Goal: Ask a question: Seek information or help from site administrators or community

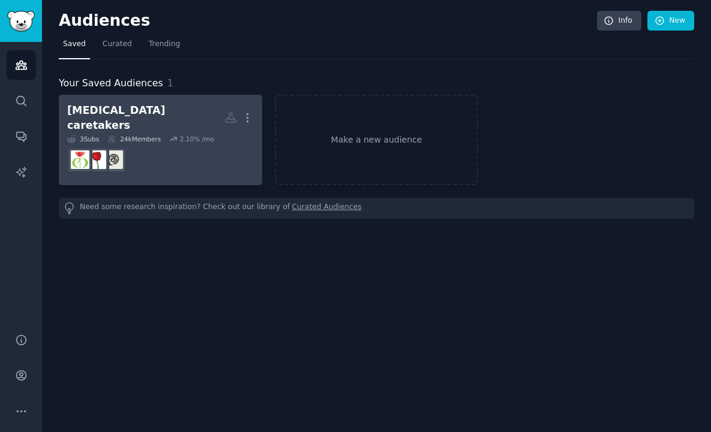
click at [157, 150] on dd at bounding box center [160, 160] width 187 height 34
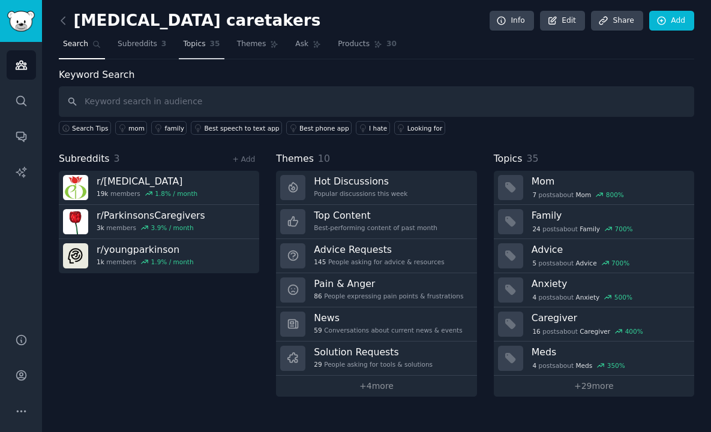
click at [206, 51] on link "Topics 35" at bounding box center [201, 47] width 45 height 25
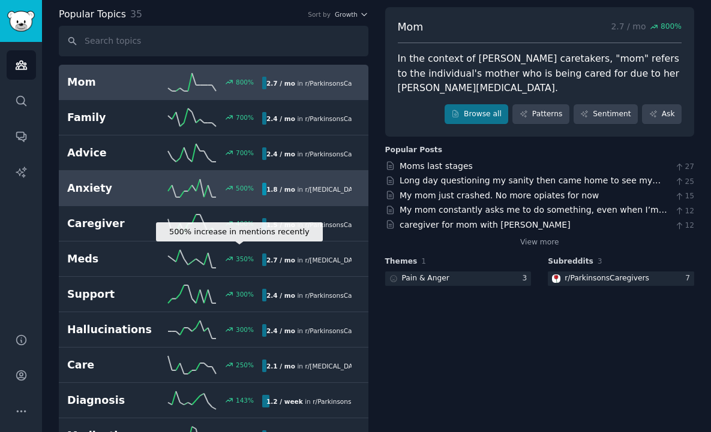
scroll to position [65, 0]
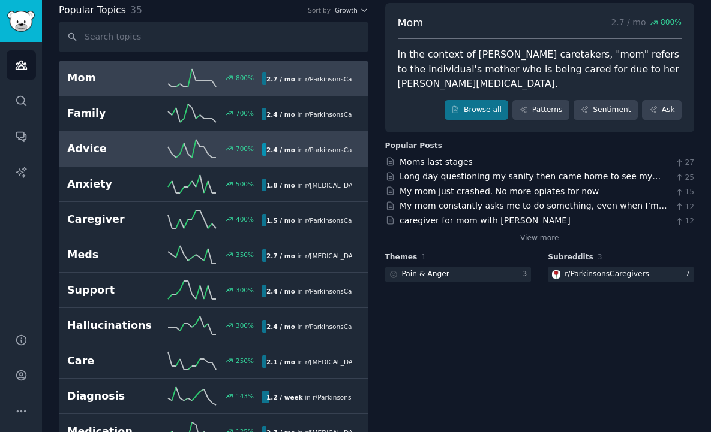
click at [187, 153] on icon at bounding box center [192, 149] width 48 height 18
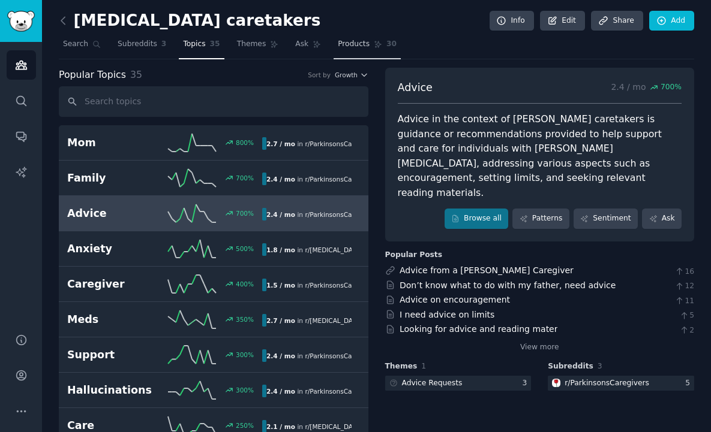
click at [364, 49] on span "Products" at bounding box center [354, 44] width 32 height 11
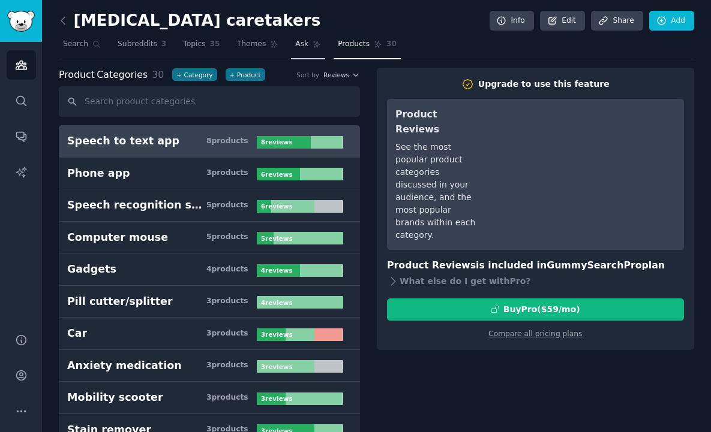
click at [313, 47] on icon at bounding box center [317, 44] width 8 height 8
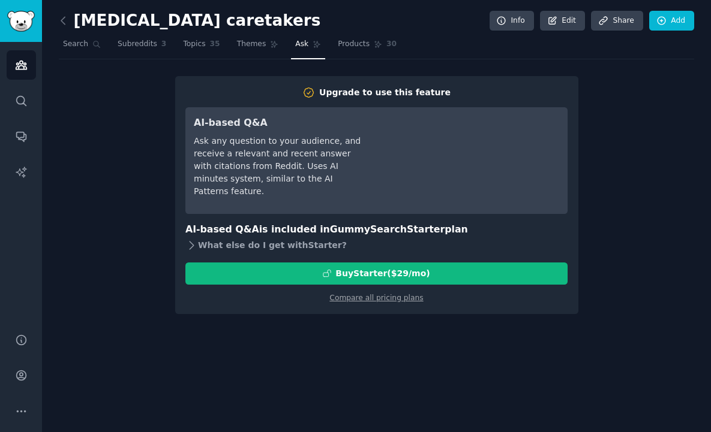
click at [203, 249] on div "What else do I get with Starter ?" at bounding box center [376, 246] width 382 height 17
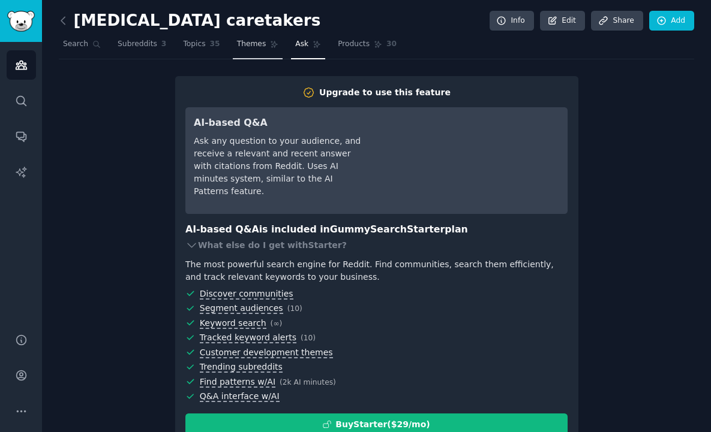
click at [245, 44] on span "Themes" at bounding box center [251, 44] width 29 height 11
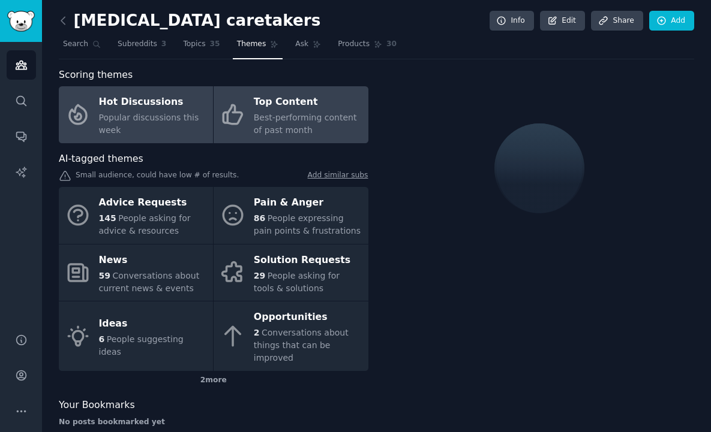
click at [292, 115] on span "Best-performing content of past month" at bounding box center [305, 124] width 103 height 22
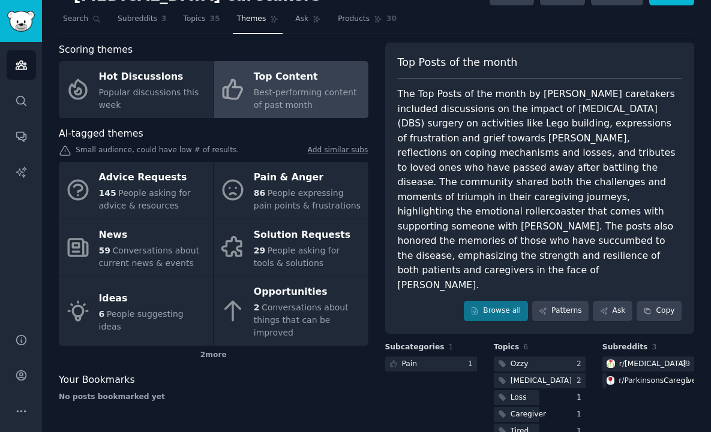
scroll to position [36, 0]
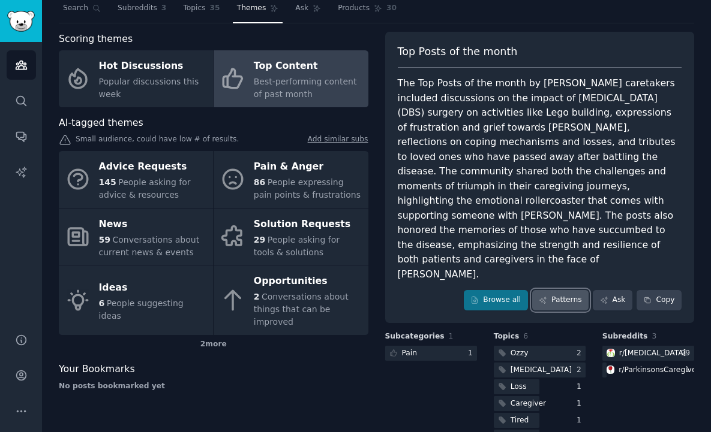
click at [569, 290] on link "Patterns" at bounding box center [560, 300] width 56 height 20
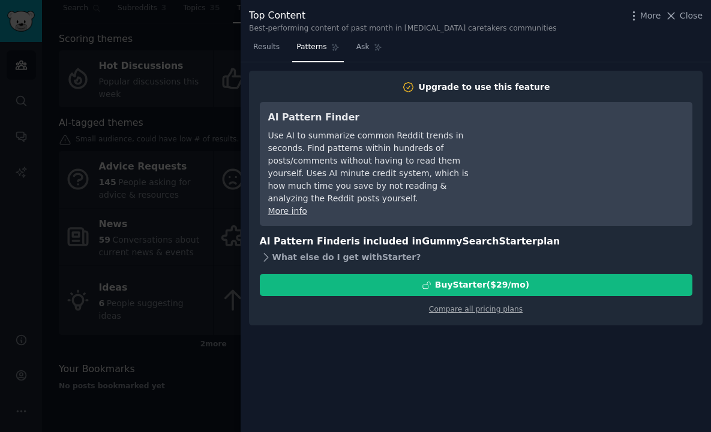
click at [369, 249] on div "What else do I get with Starter ?" at bounding box center [476, 257] width 432 height 17
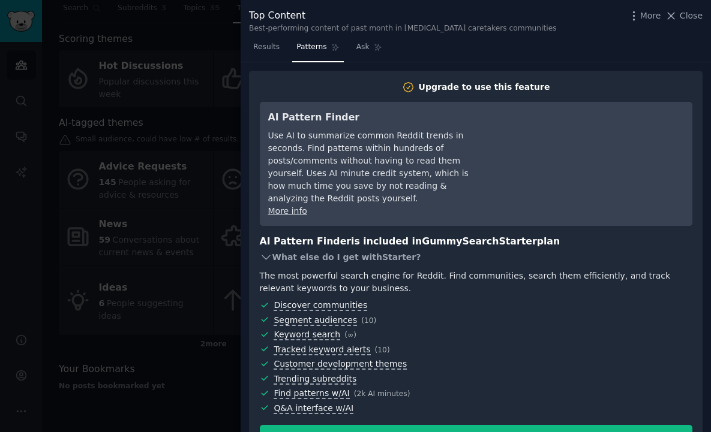
scroll to position [30, 0]
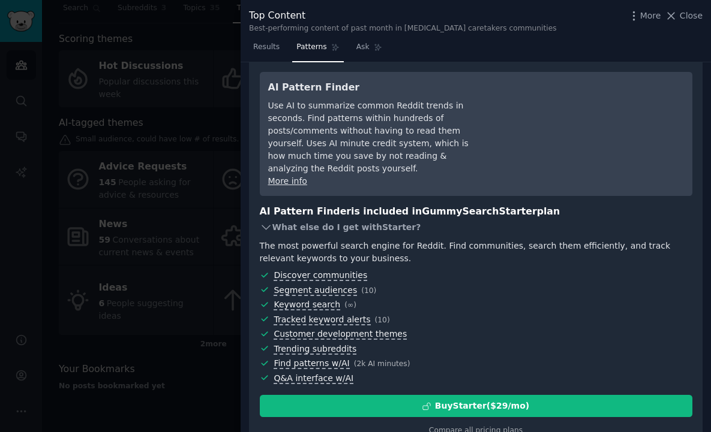
click at [329, 227] on div "What else do I get with Starter ?" at bounding box center [476, 227] width 432 height 17
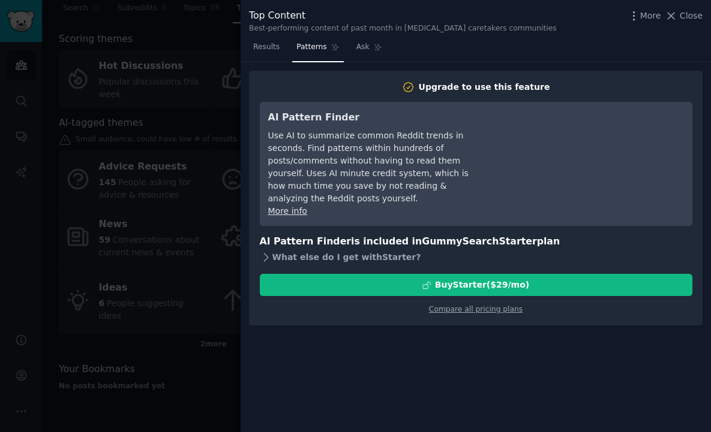
scroll to position [0, 0]
click at [364, 51] on span "Ask" at bounding box center [362, 47] width 13 height 11
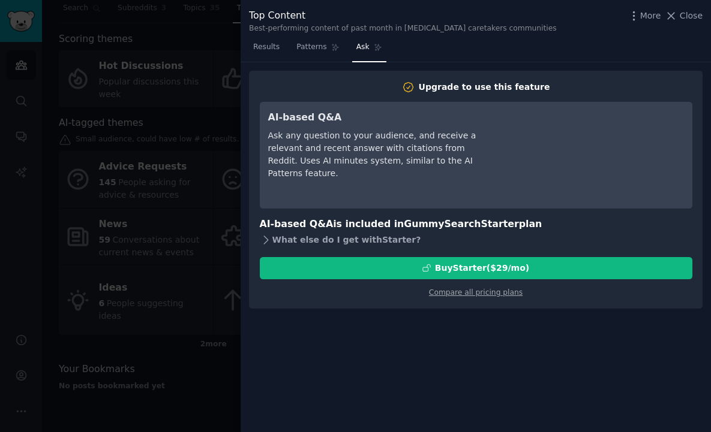
click at [292, 242] on div "What else do I get with Starter ?" at bounding box center [476, 240] width 432 height 17
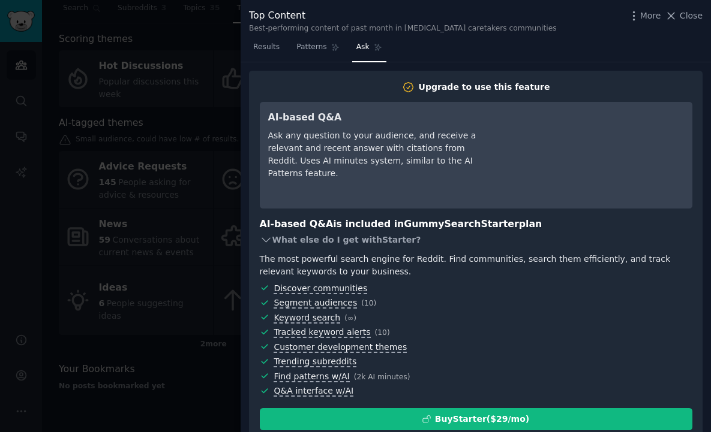
click at [293, 241] on div "What else do I get with Starter ?" at bounding box center [476, 240] width 432 height 17
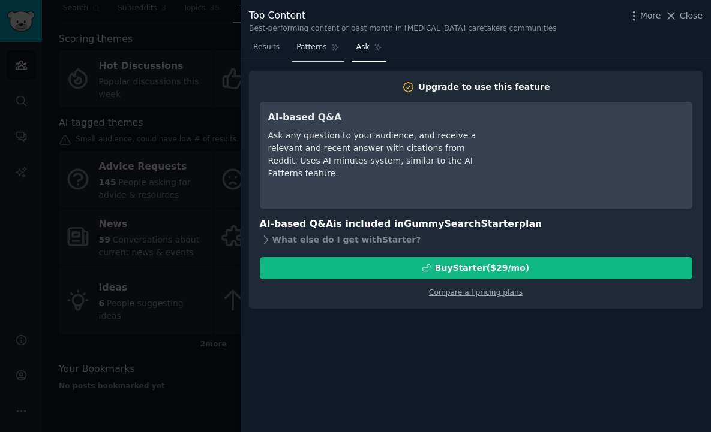
click at [308, 44] on span "Patterns" at bounding box center [311, 47] width 30 height 11
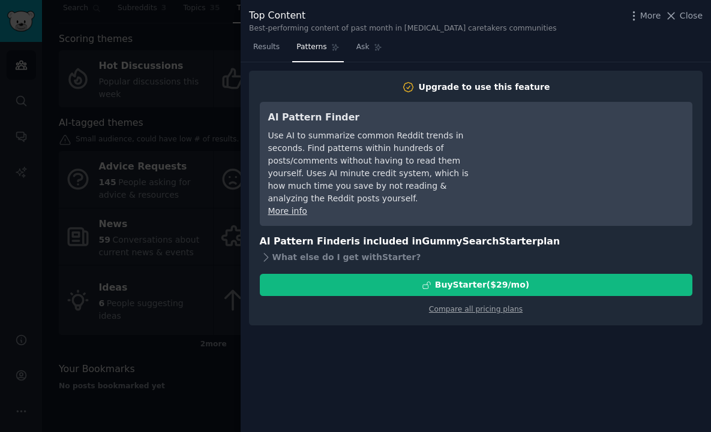
click at [296, 206] on link "More info" at bounding box center [287, 211] width 39 height 10
click at [164, 247] on div at bounding box center [355, 216] width 711 height 432
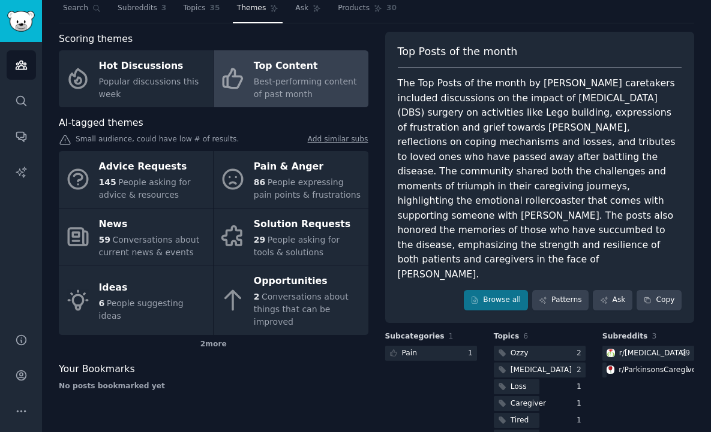
click at [657, 26] on div "parkinsons caretakers Info Edit Share Add Search Subreddits 3 Topics 35 Themes …" at bounding box center [376, 214] width 635 height 466
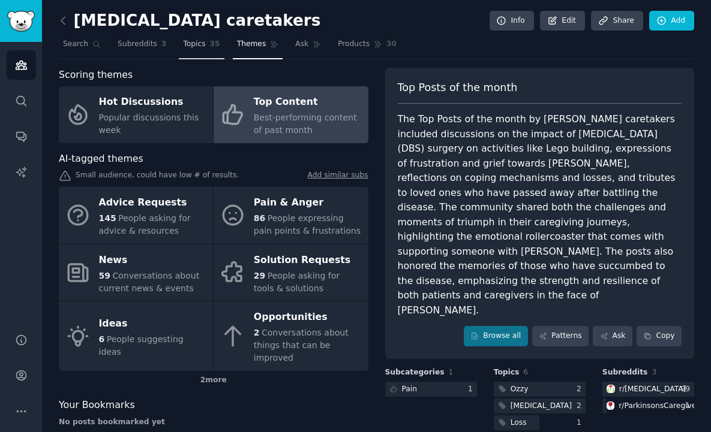
click at [182, 51] on link "Topics 35" at bounding box center [201, 47] width 45 height 25
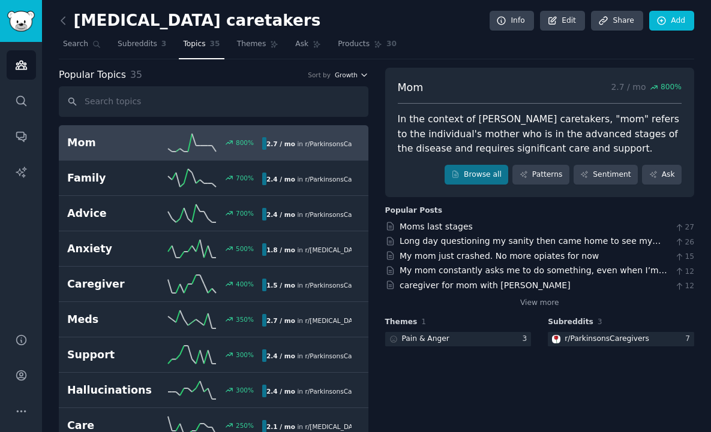
click at [350, 75] on span "Growth" at bounding box center [346, 75] width 23 height 8
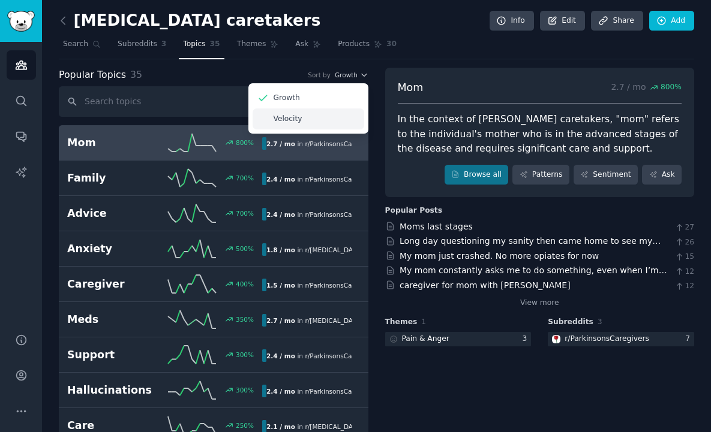
click at [320, 116] on div "Velocity" at bounding box center [309, 119] width 112 height 21
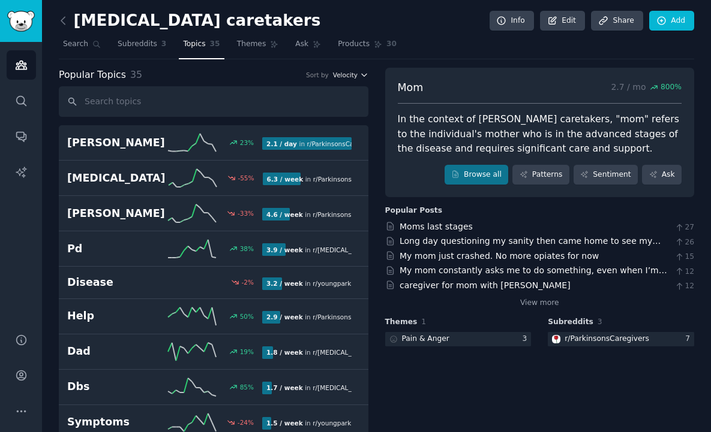
click at [352, 74] on span "Velocity" at bounding box center [345, 75] width 25 height 8
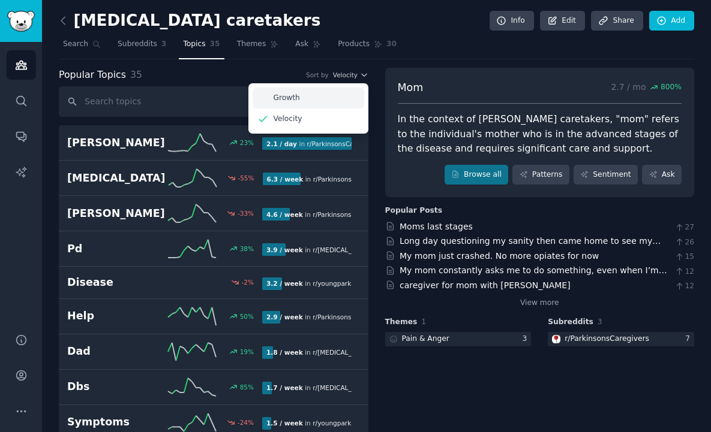
click at [345, 89] on div "Growth" at bounding box center [309, 98] width 112 height 21
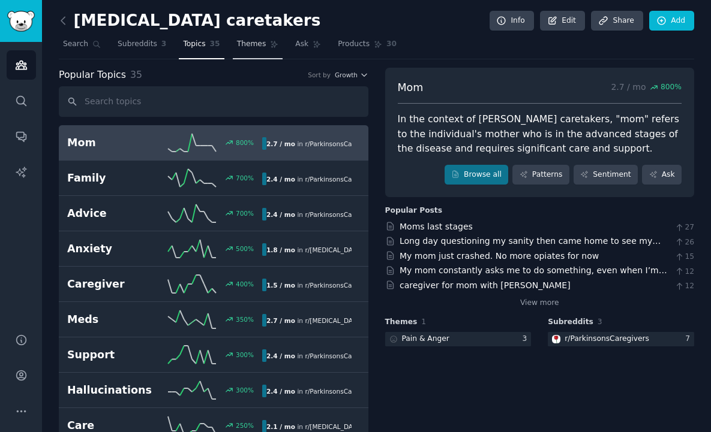
click at [246, 50] on link "Themes" at bounding box center [258, 47] width 50 height 25
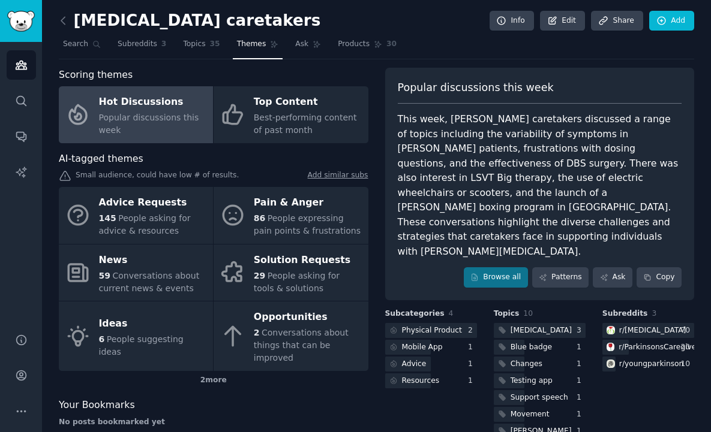
drag, startPoint x: 499, startPoint y: 45, endPoint x: 493, endPoint y: 46, distance: 6.1
click at [498, 45] on nav "Search Subreddits 3 Topics 35 Themes Ask Products 30" at bounding box center [376, 47] width 635 height 25
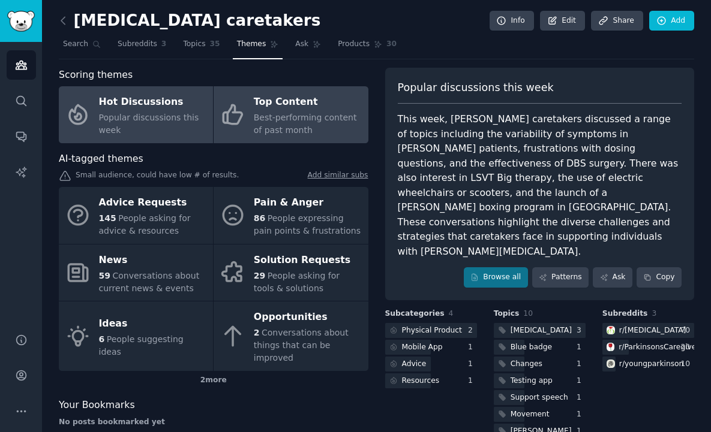
click at [303, 119] on span "Best-performing content of past month" at bounding box center [305, 124] width 103 height 22
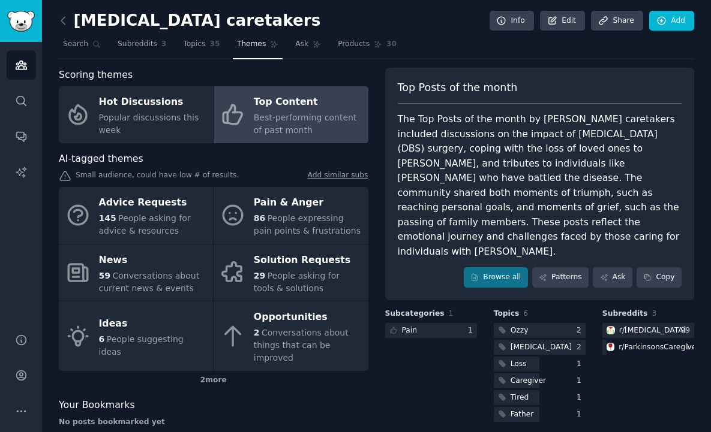
click at [506, 224] on div "The Top Posts of the month by Parkinson's caretakers included discussions on th…" at bounding box center [540, 185] width 284 height 147
click at [509, 268] on link "Browse all" at bounding box center [496, 278] width 64 height 20
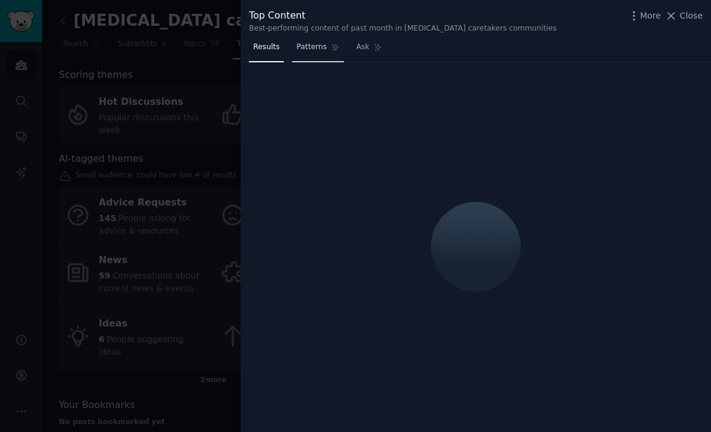
click at [312, 40] on link "Patterns" at bounding box center [317, 50] width 51 height 25
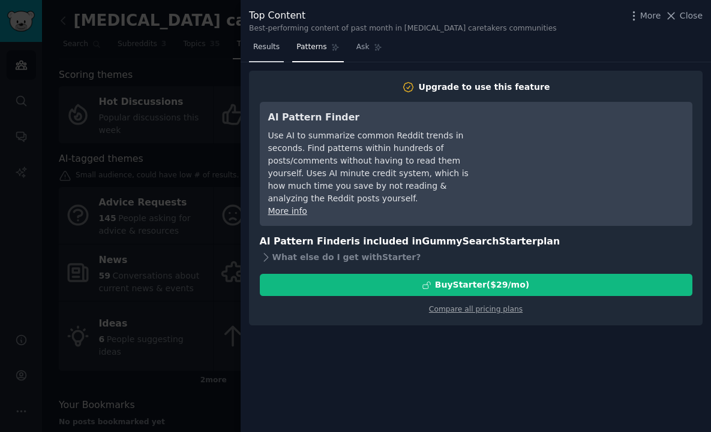
click at [275, 47] on span "Results" at bounding box center [266, 47] width 26 height 11
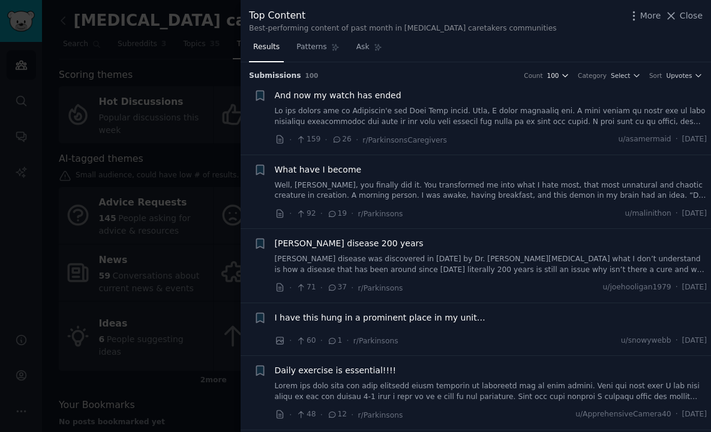
click at [558, 77] on button "100" at bounding box center [558, 75] width 23 height 8
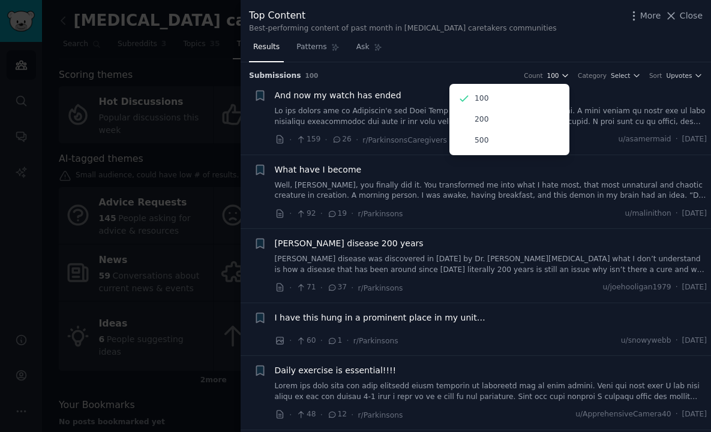
click at [558, 77] on button "100" at bounding box center [558, 75] width 23 height 8
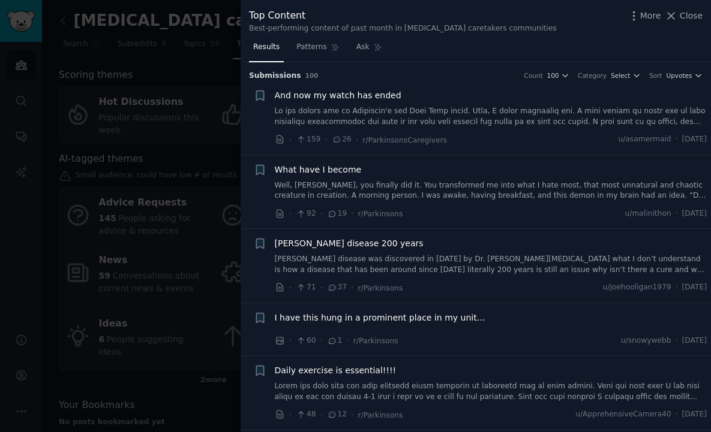
click at [291, 40] on nav "Results Patterns Ask" at bounding box center [317, 50] width 137 height 25
click at [298, 42] on span "Patterns" at bounding box center [311, 47] width 30 height 11
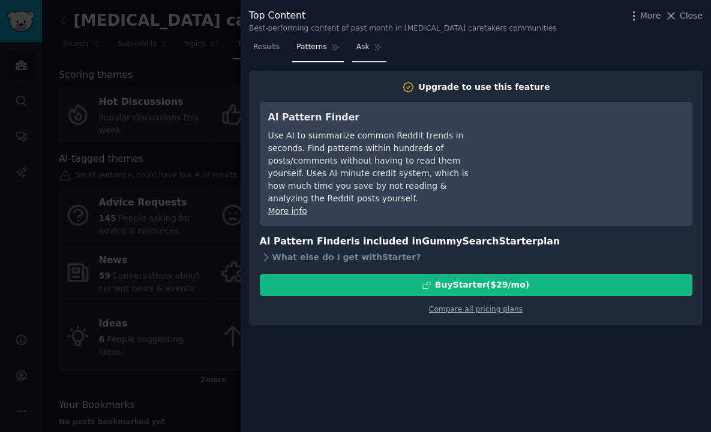
click at [375, 56] on link "Ask" at bounding box center [369, 50] width 34 height 25
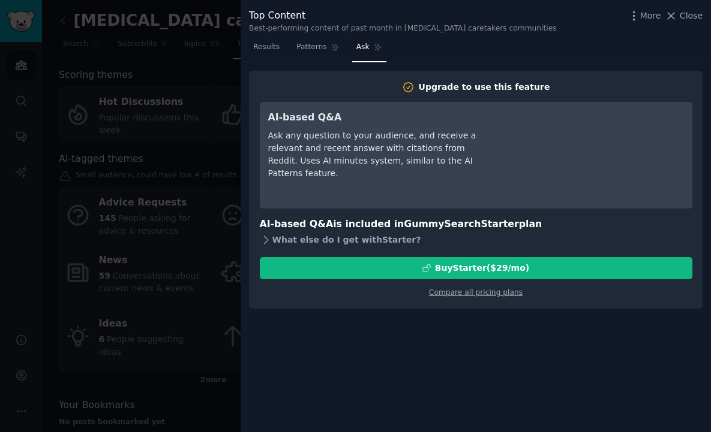
click at [285, 241] on div "What else do I get with Starter ?" at bounding box center [476, 240] width 432 height 17
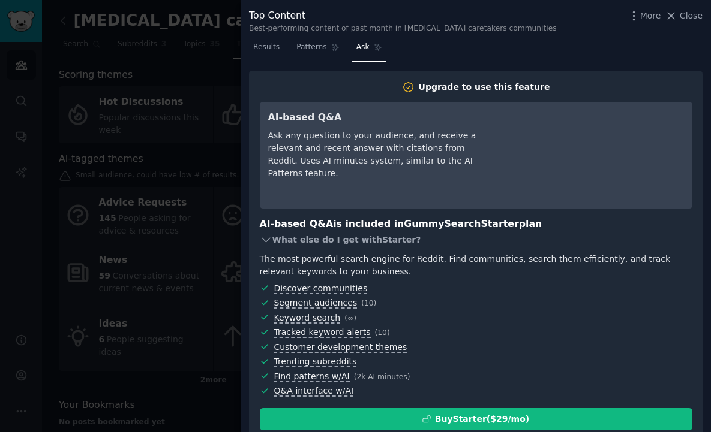
click at [285, 241] on div "What else do I get with Starter ?" at bounding box center [476, 240] width 432 height 17
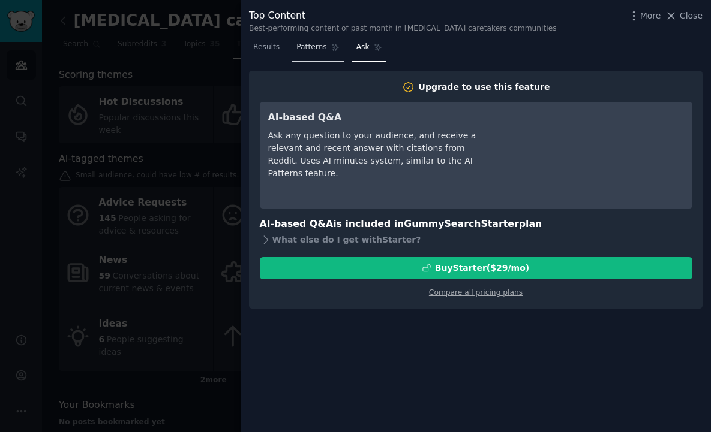
click at [337, 50] on icon at bounding box center [335, 47] width 8 height 8
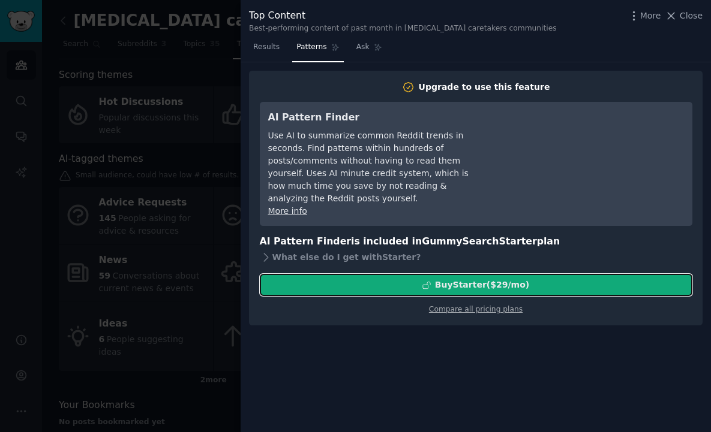
click at [407, 274] on button "Buy Starter ($ 29 /mo )" at bounding box center [476, 285] width 432 height 22
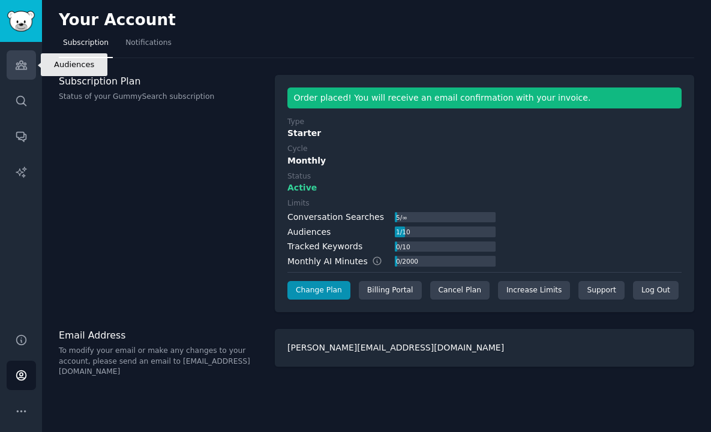
click at [26, 76] on link "Audiences" at bounding box center [21, 64] width 29 height 29
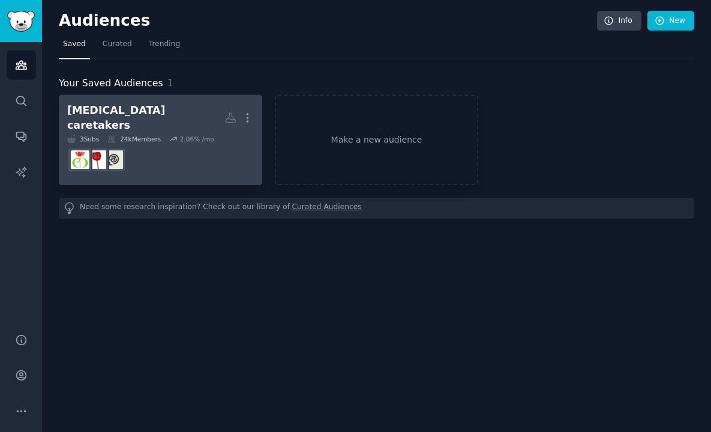
click at [195, 143] on dd at bounding box center [160, 160] width 187 height 34
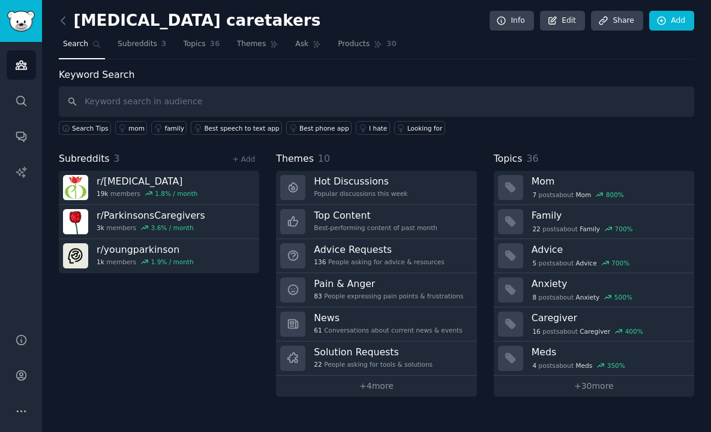
click at [175, 104] on input "text" at bounding box center [376, 101] width 635 height 31
type input "[MEDICAL_DATA]"
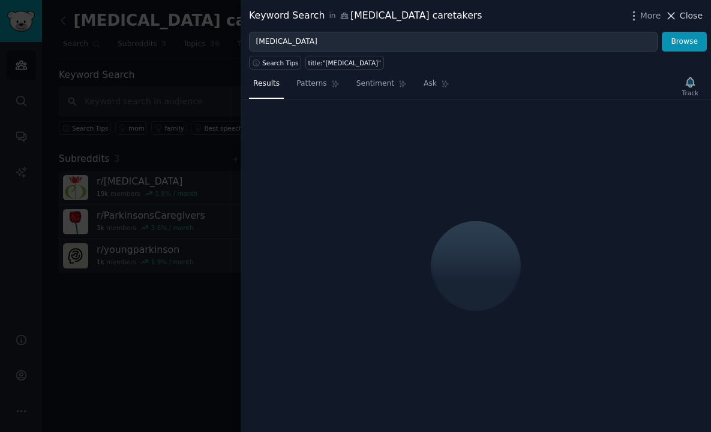
click at [568, 15] on span "Close" at bounding box center [691, 16] width 23 height 13
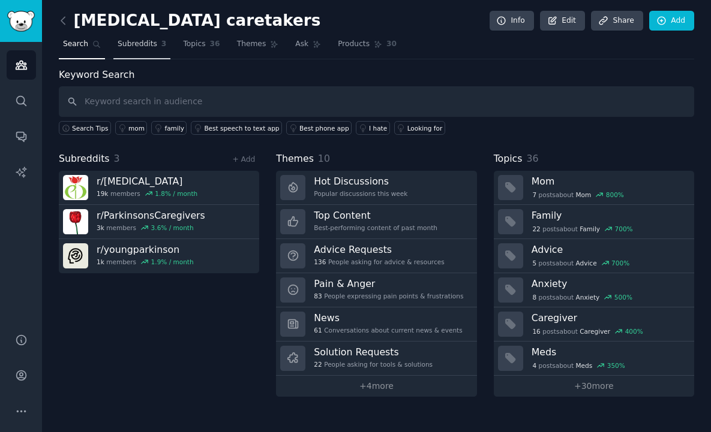
click at [163, 43] on span "3" at bounding box center [163, 44] width 5 height 11
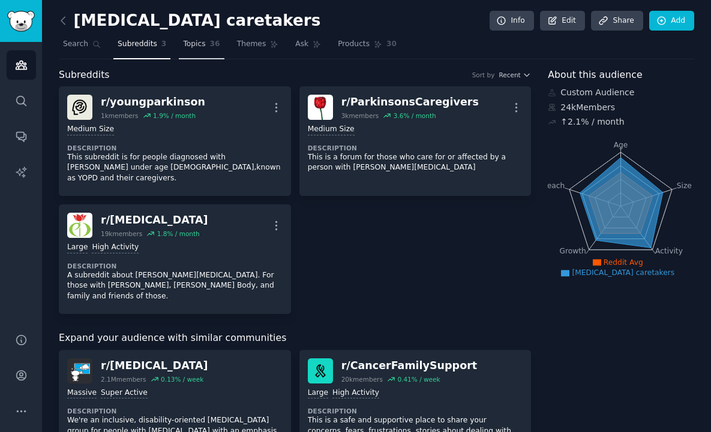
click at [196, 37] on link "Topics 36" at bounding box center [201, 47] width 45 height 25
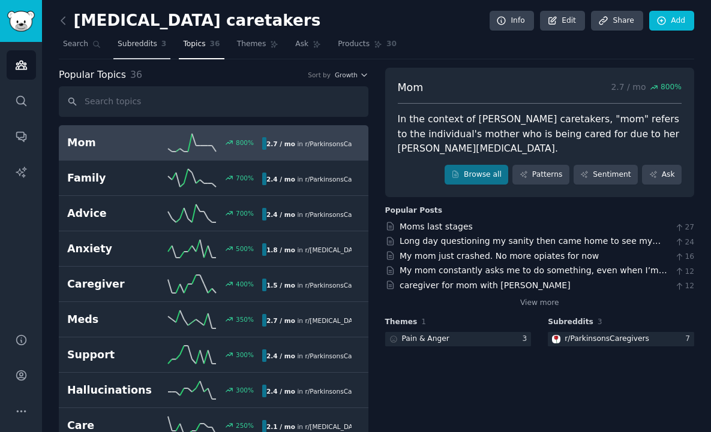
drag, startPoint x: 140, startPoint y: 46, endPoint x: 152, endPoint y: 47, distance: 12.1
click at [140, 46] on span "Subreddits" at bounding box center [138, 44] width 40 height 11
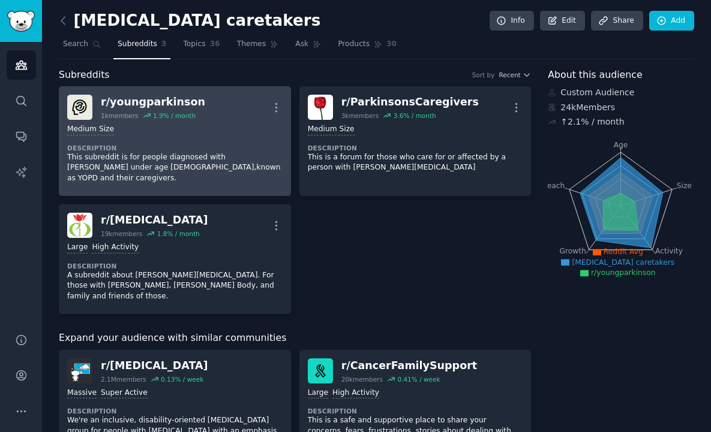
click at [204, 141] on div "Medium Size Description This subreddit is for people diagnosed with [PERSON_NAM…" at bounding box center [174, 154] width 215 height 68
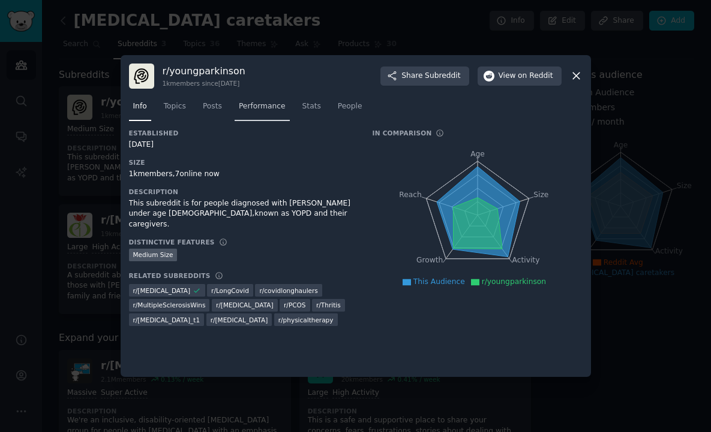
click at [276, 104] on span "Performance" at bounding box center [262, 106] width 47 height 11
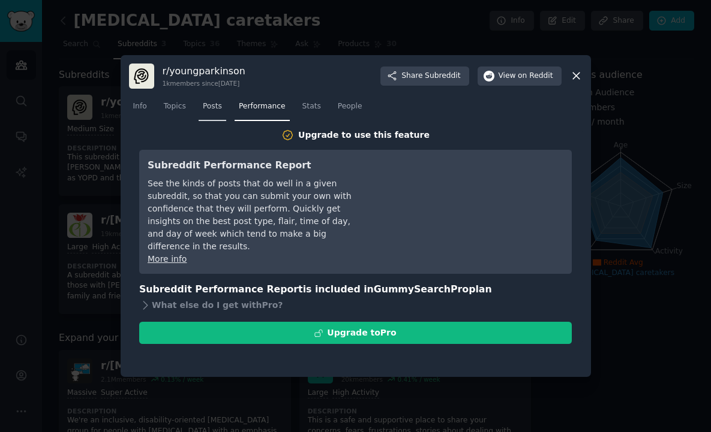
click at [213, 104] on span "Posts" at bounding box center [212, 106] width 19 height 11
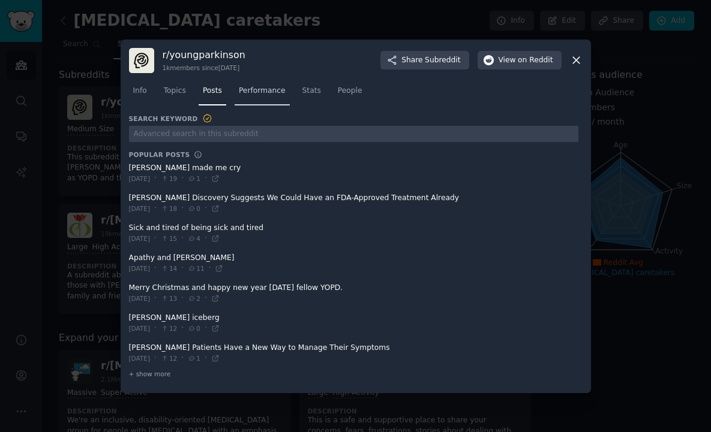
click at [256, 109] on div "Info Topics Posts Performance Stats People" at bounding box center [355, 93] width 453 height 41
click at [259, 100] on link "Performance" at bounding box center [262, 94] width 55 height 25
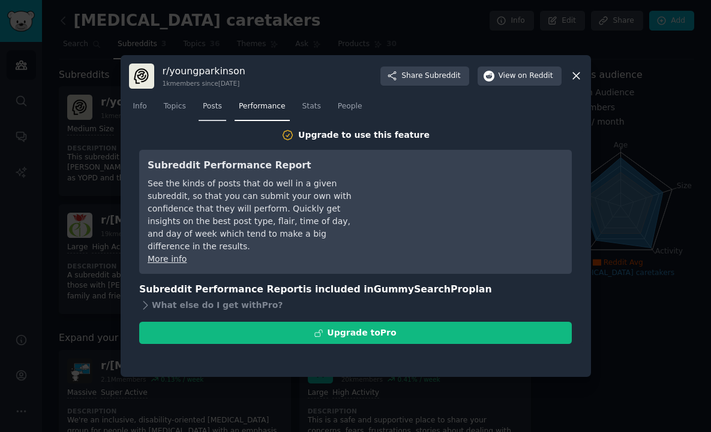
click at [201, 103] on link "Posts" at bounding box center [213, 109] width 28 height 25
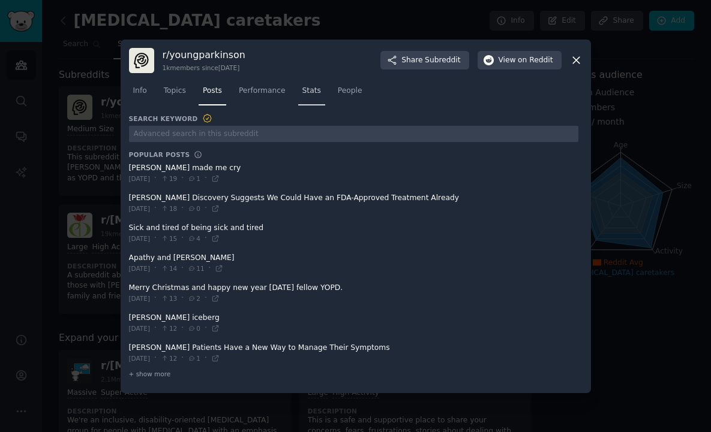
click at [301, 94] on link "Stats" at bounding box center [311, 94] width 27 height 25
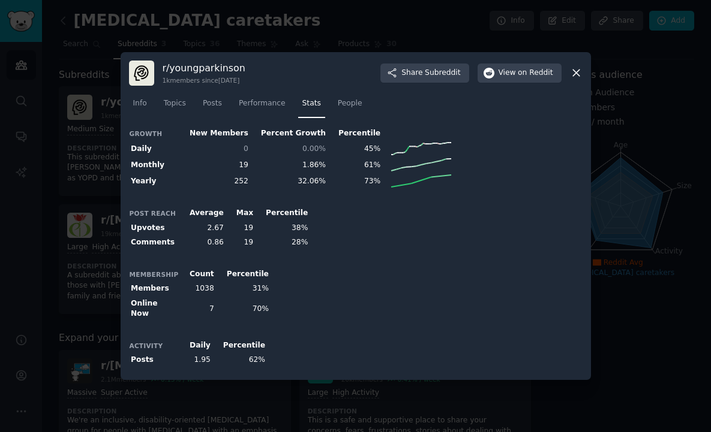
click at [191, 116] on nav "Info Topics Posts Performance Stats People" at bounding box center [355, 106] width 453 height 25
click at [186, 112] on link "Topics" at bounding box center [175, 106] width 31 height 25
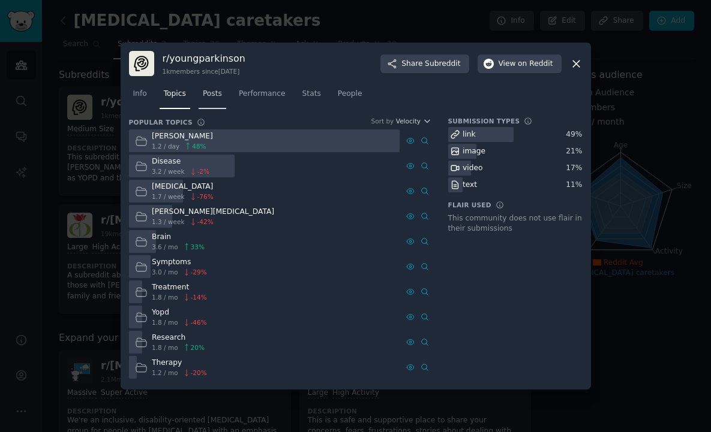
click at [223, 101] on link "Posts" at bounding box center [213, 97] width 28 height 25
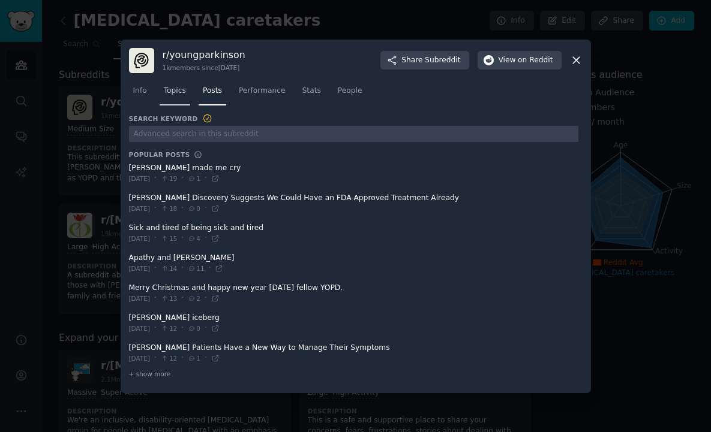
click at [190, 94] on link "Topics" at bounding box center [175, 94] width 31 height 25
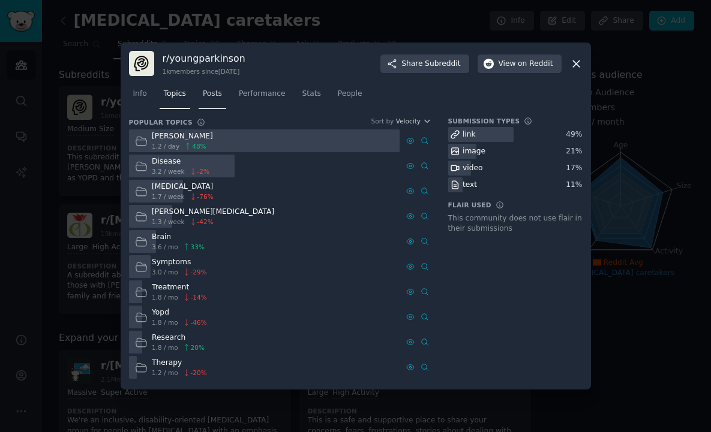
click at [215, 95] on span "Posts" at bounding box center [212, 94] width 19 height 11
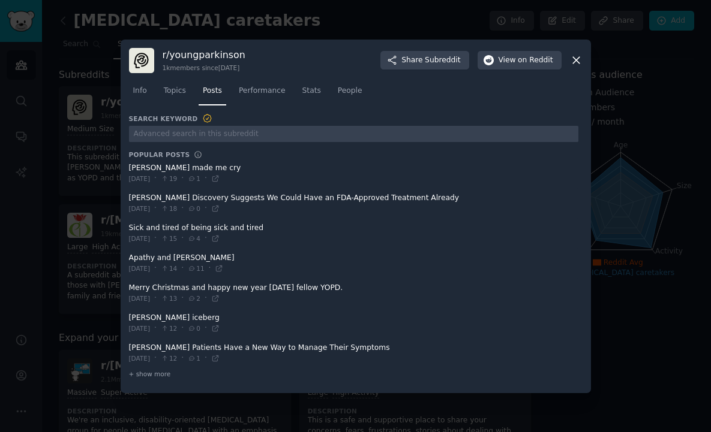
click at [568, 61] on div "r/ youngparkinson 1k members since [DATE] Share Subreddit View on Reddit Info T…" at bounding box center [356, 217] width 470 height 354
click at [568, 62] on icon at bounding box center [576, 60] width 7 height 7
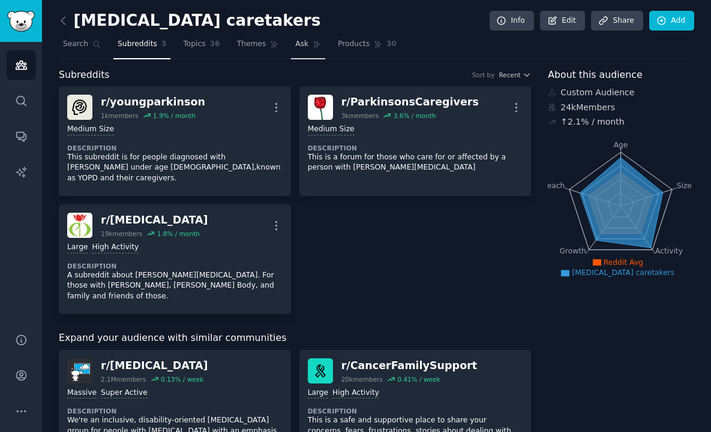
click at [295, 45] on span "Ask" at bounding box center [301, 44] width 13 height 11
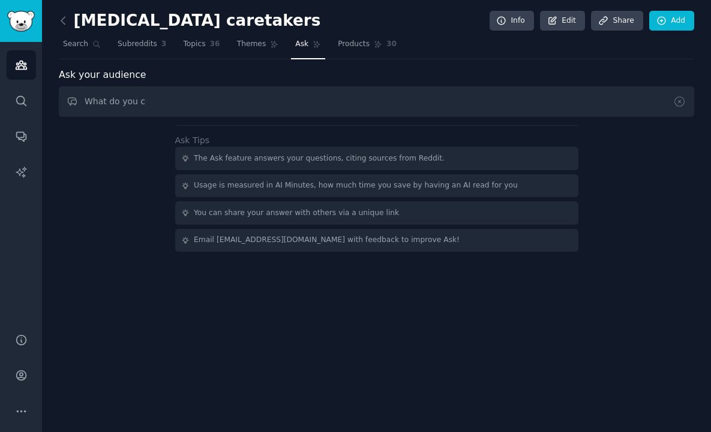
type input "What do you ca"
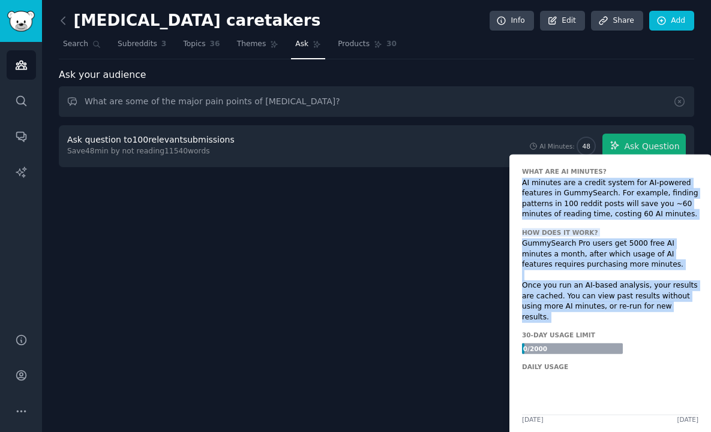
drag, startPoint x: 609, startPoint y: 314, endPoint x: 515, endPoint y: 181, distance: 162.3
click at [515, 181] on div "What are AI Minutes? AI minutes are a credit system for AI-powered features in …" at bounding box center [610, 295] width 202 height 281
drag, startPoint x: 515, startPoint y: 181, endPoint x: 669, endPoint y: 300, distance: 194.6
click at [568, 300] on div "What are AI Minutes? AI minutes are a credit system for AI-powered features in …" at bounding box center [610, 295] width 202 height 281
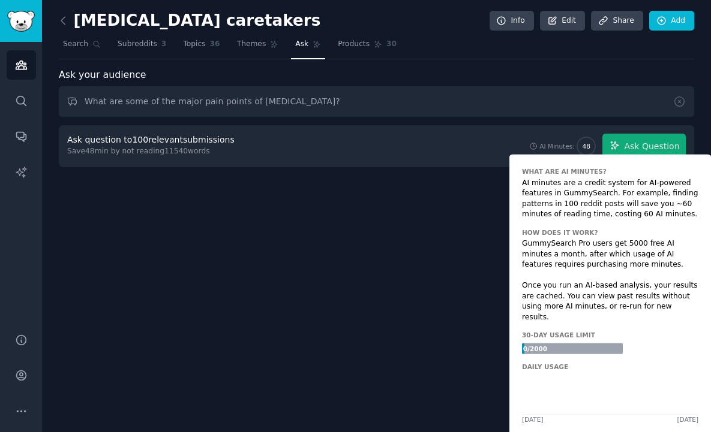
click at [568, 301] on div "GummySearch Pro users get 5000 free AI minutes a month, after which usage of AI…" at bounding box center [610, 281] width 176 height 84
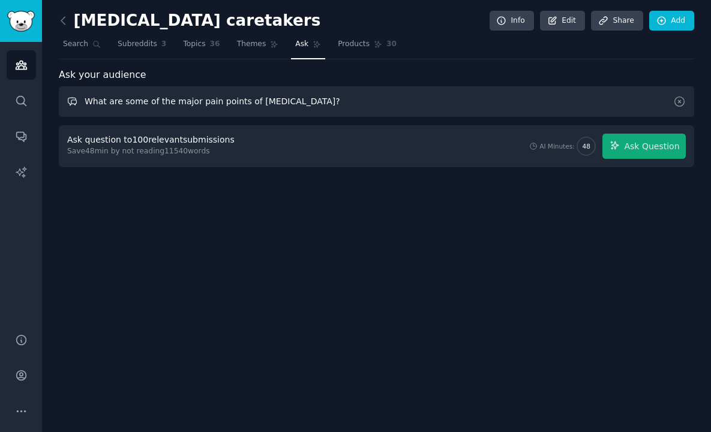
click at [369, 92] on input "What are some of the major pain points of [MEDICAL_DATA]?" at bounding box center [376, 101] width 635 height 31
click at [386, 106] on input "What are some of the major pain points of [MEDICAL_DATA]?" at bounding box center [376, 101] width 635 height 31
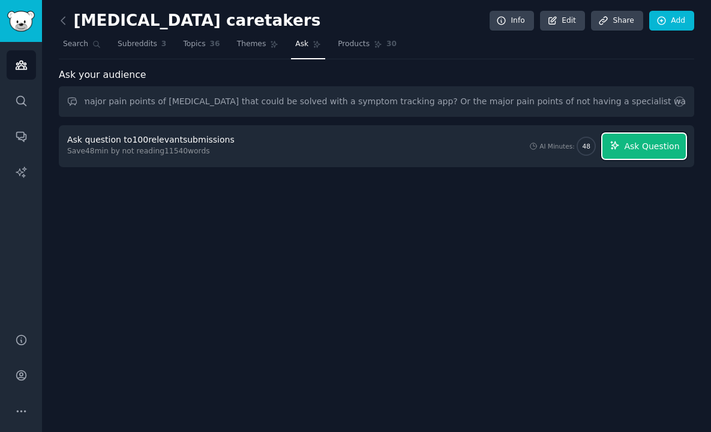
click at [568, 140] on span "Ask Question" at bounding box center [651, 146] width 55 height 13
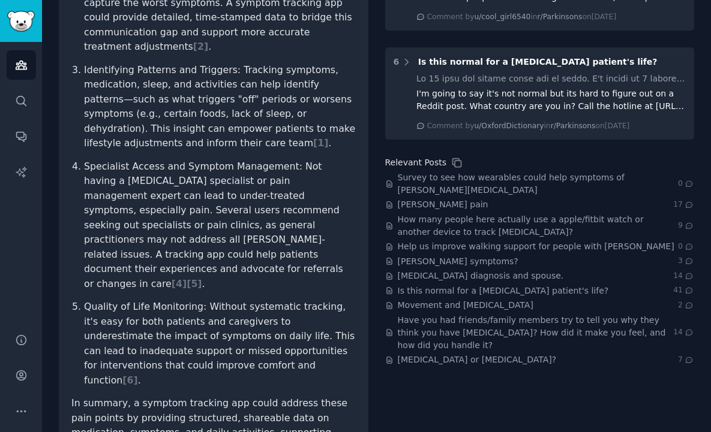
scroll to position [525, 0]
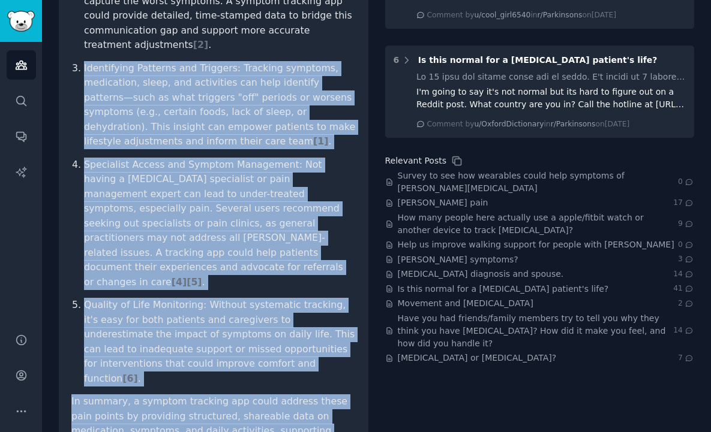
drag, startPoint x: 329, startPoint y: 392, endPoint x: 184, endPoint y: 175, distance: 261.2
click at [143, 16] on article "Based on Reddit discussions, several major pain points for people with [PERSON_…" at bounding box center [213, 119] width 284 height 785
click at [220, 298] on p "Quality of Life Monitoring: Without systematic tracking, it's easy for both pat…" at bounding box center [220, 342] width 272 height 88
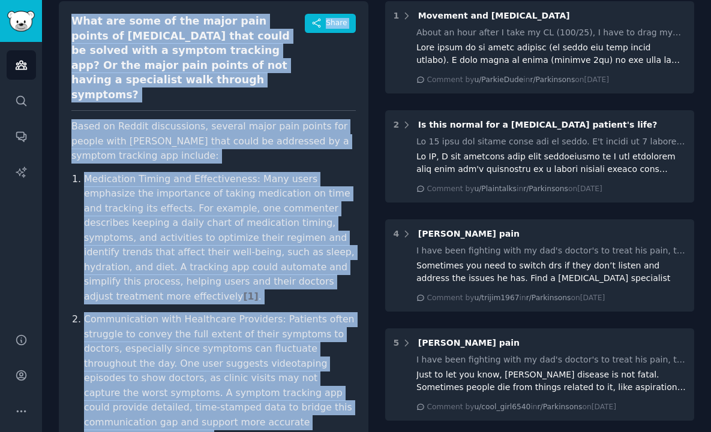
scroll to position [19, 0]
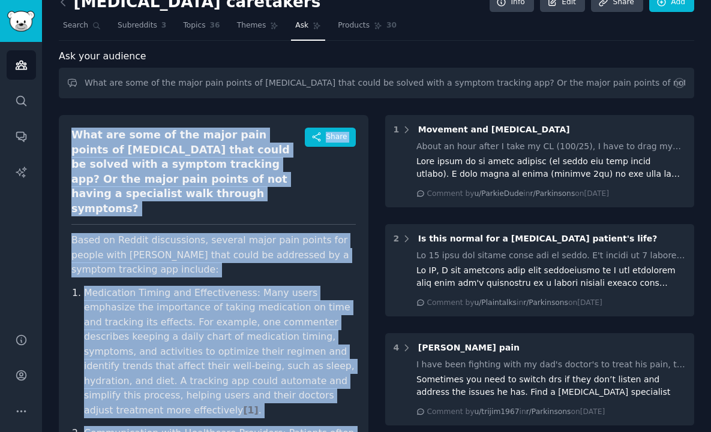
drag, startPoint x: 277, startPoint y: 287, endPoint x: 71, endPoint y: 130, distance: 258.8
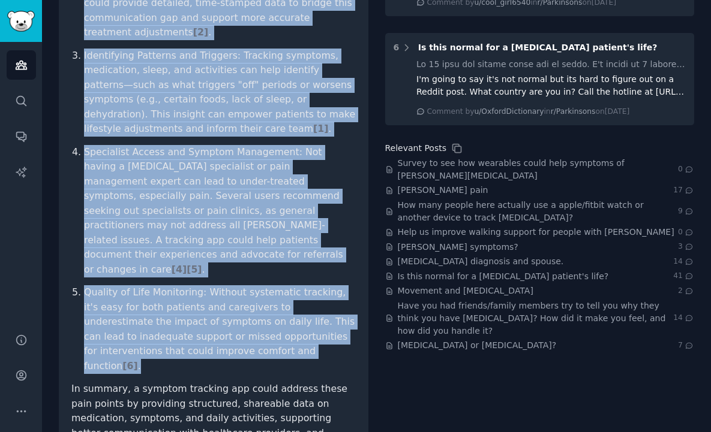
scroll to position [0, 0]
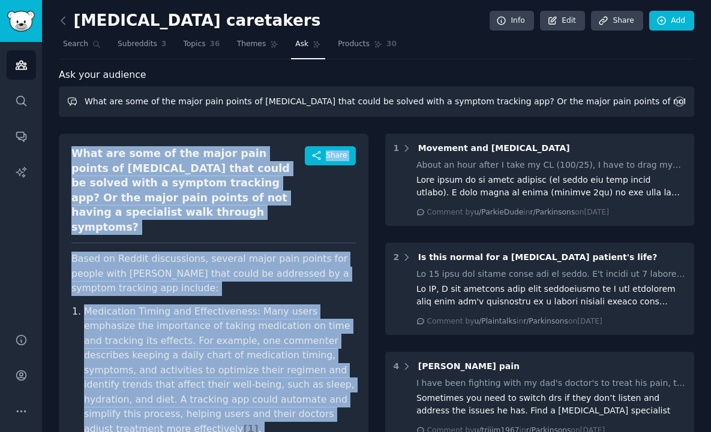
click at [208, 99] on input "What are some of the major pain points of [MEDICAL_DATA] that could be solved w…" at bounding box center [376, 101] width 635 height 31
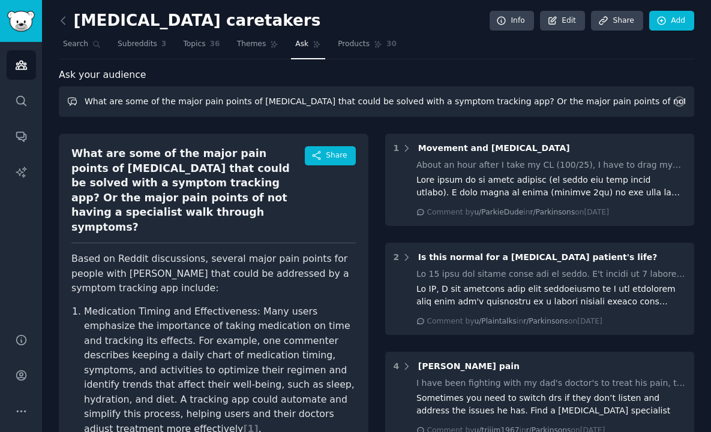
paste input "would need to be true for you to pay for premium [PERSON_NAME] support"
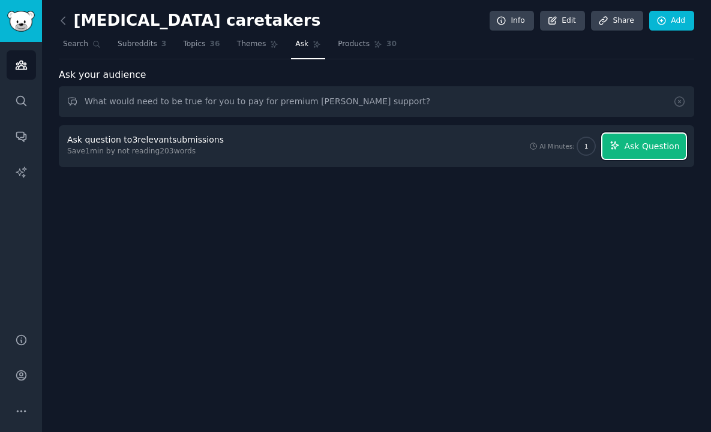
click at [568, 143] on span "Ask Question" at bounding box center [651, 146] width 55 height 13
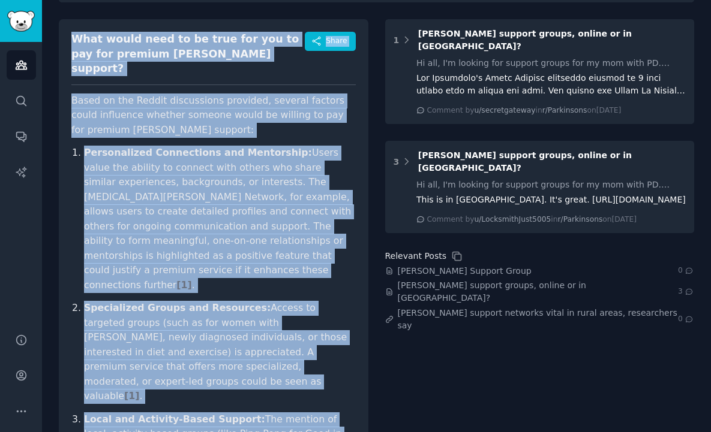
scroll to position [27, 0]
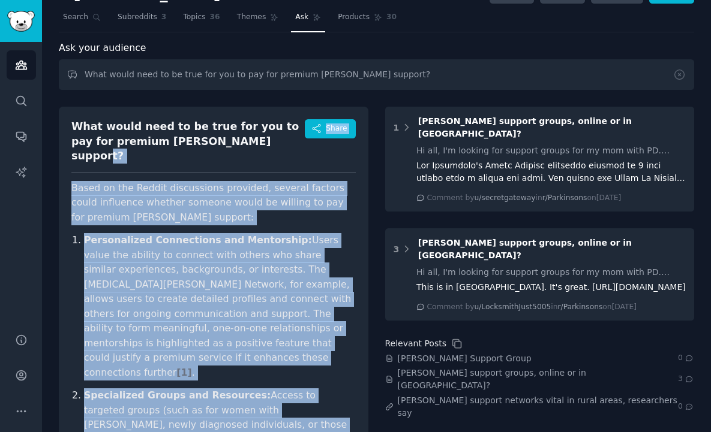
drag, startPoint x: 263, startPoint y: 404, endPoint x: 65, endPoint y: 154, distance: 318.5
copy div "Share Based on the Reddit discussions provided, several factors could influence…"
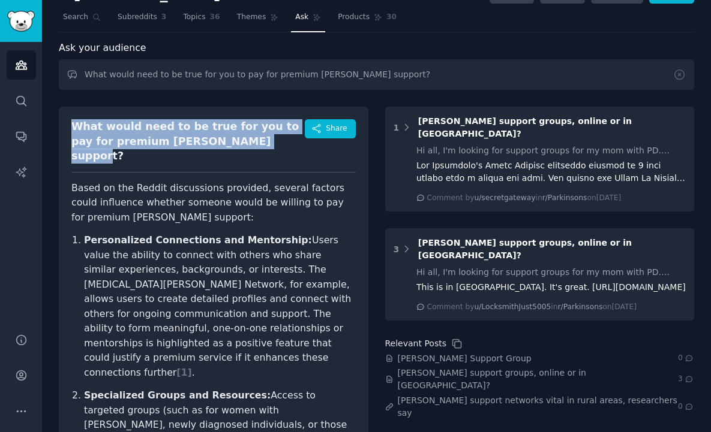
drag, startPoint x: 173, startPoint y: 136, endPoint x: 74, endPoint y: 128, distance: 99.9
click at [74, 128] on div "What would need to be true for you to pay for premium [PERSON_NAME] support?" at bounding box center [187, 141] width 233 height 44
copy div "What would need to be true for you to pay for premium [PERSON_NAME] support?"
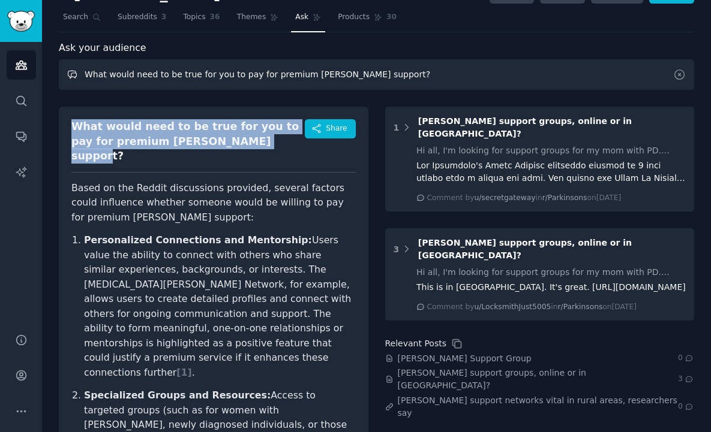
click at [199, 88] on input "What would need to be true for you to pay for premium [PERSON_NAME] support?" at bounding box center [376, 74] width 635 height 31
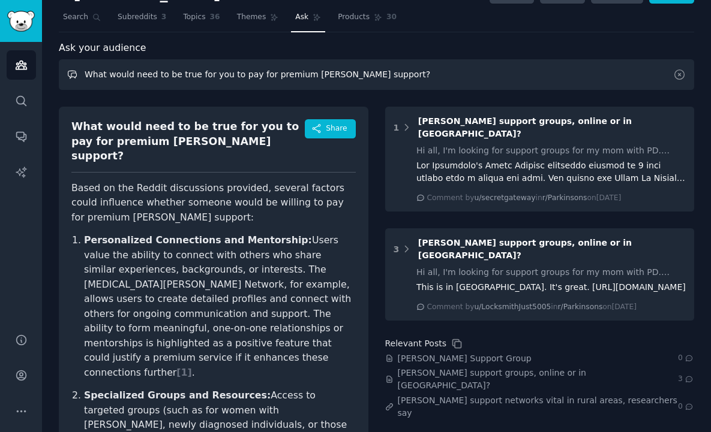
paste input "What frustrates you MOST about managing [PERSON_NAME] day-to-day?"
paste input "text"
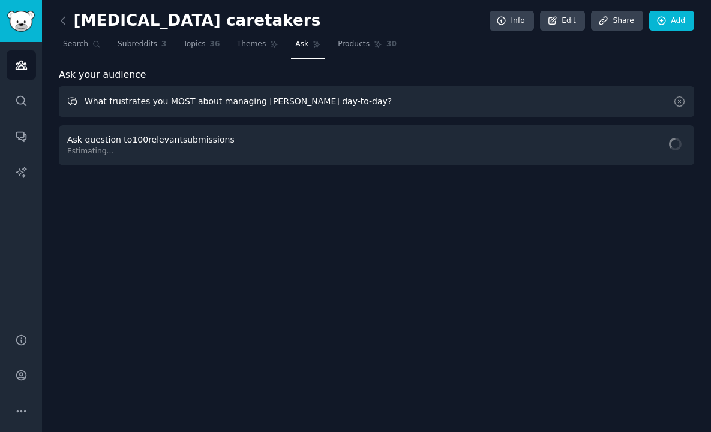
scroll to position [0, 0]
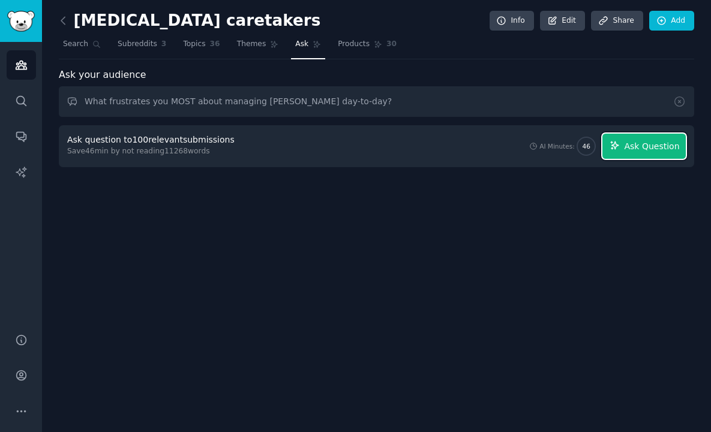
click at [568, 147] on span "Ask Question" at bounding box center [651, 146] width 55 height 13
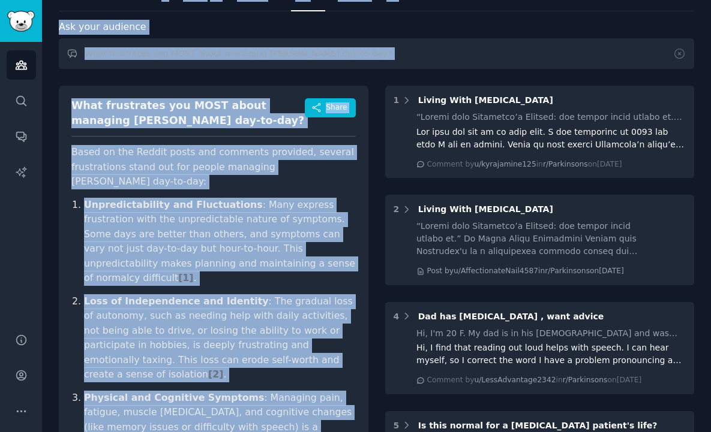
scroll to position [25, 0]
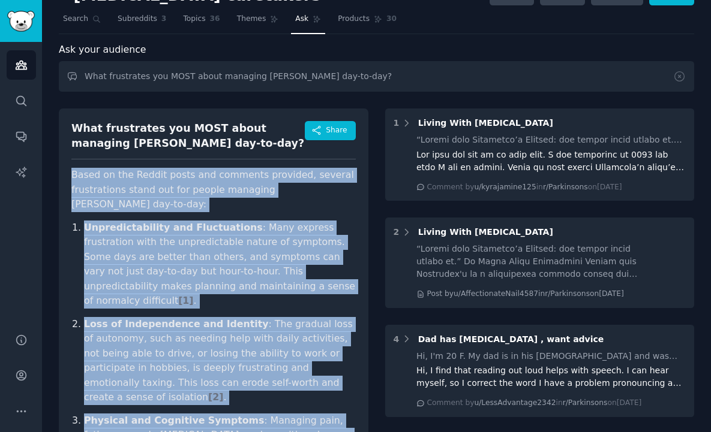
drag, startPoint x: 349, startPoint y: 362, endPoint x: 70, endPoint y: 175, distance: 335.9
copy article "Based on the Reddit posts and comments provided, several frustrations stand out…"
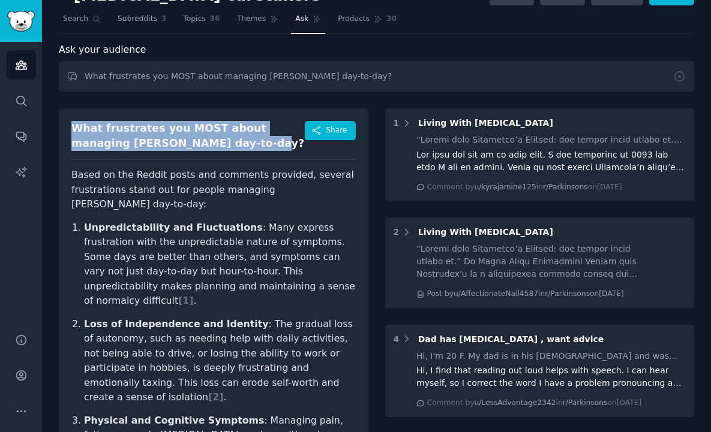
drag, startPoint x: 170, startPoint y: 132, endPoint x: 71, endPoint y: 124, distance: 98.7
click at [72, 124] on div "What frustrates you MOST about managing [PERSON_NAME] day-to-day?" at bounding box center [187, 135] width 233 height 29
copy div "What frustrates you MOST about managing [PERSON_NAME] day-to-day?"
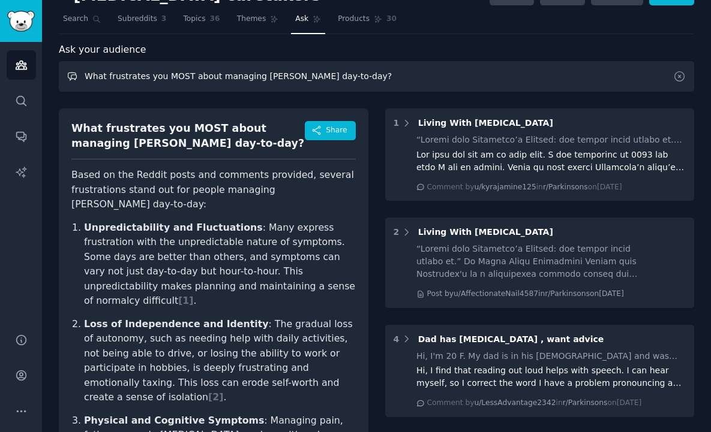
click at [229, 73] on input "What frustrates you MOST about managing [PERSON_NAME] day-to-day?" at bounding box center [376, 76] width 635 height 31
paste input "was the ONE moment that made you realize you needed help managing [PERSON_NAME]"
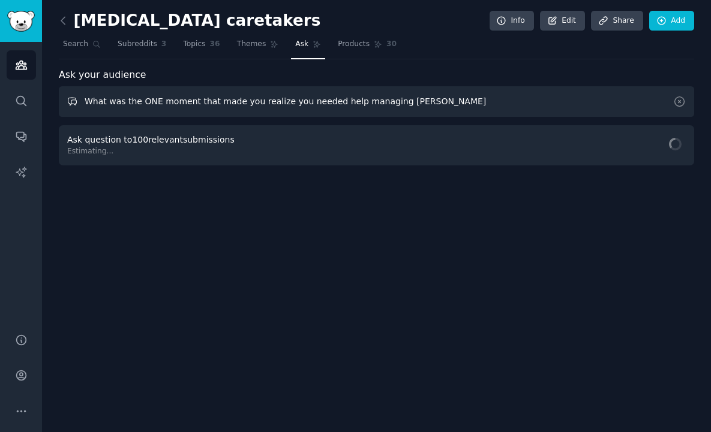
scroll to position [0, 0]
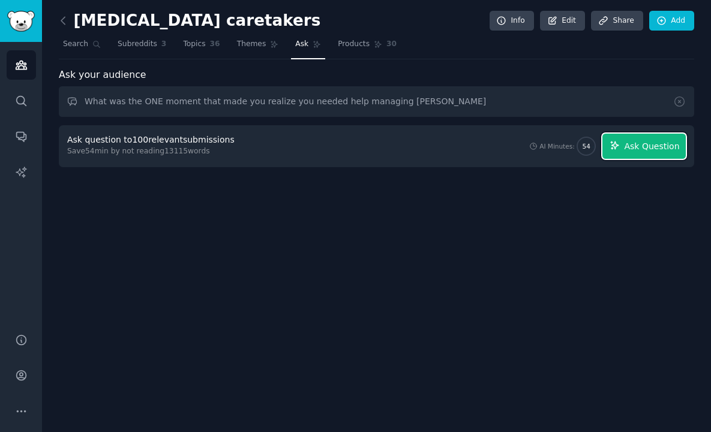
click at [568, 153] on button "Ask Question" at bounding box center [643, 146] width 83 height 25
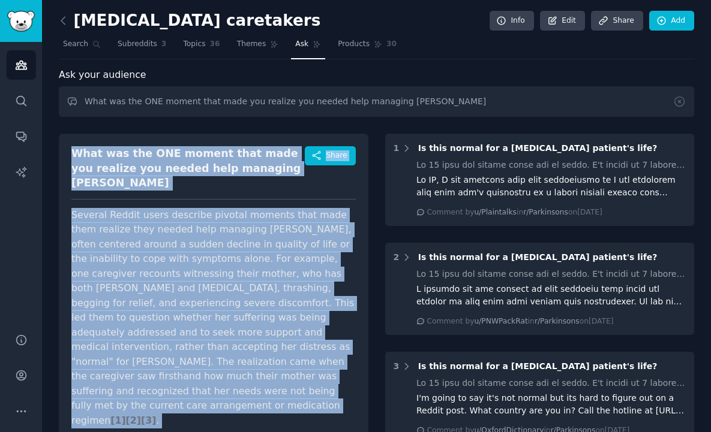
drag, startPoint x: 164, startPoint y: 287, endPoint x: 73, endPoint y: 154, distance: 161.4
copy div "What was the ONE moment that made you realize you needed help managing [PERSON_…"
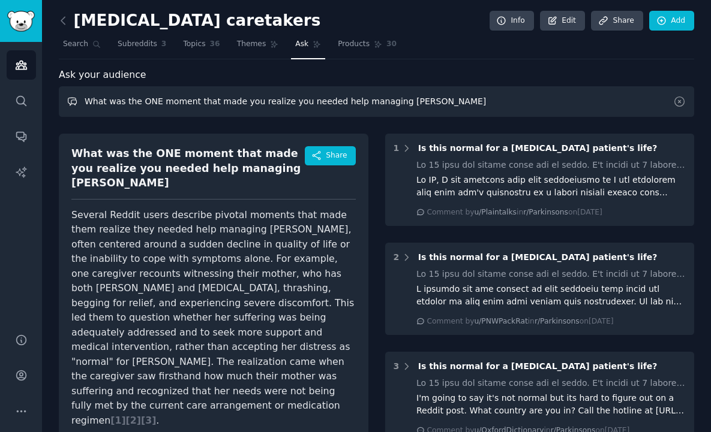
click at [245, 115] on input "What was the ONE moment that made you realize you needed help managing [PERSON_…" at bounding box center [376, 101] width 635 height 31
paste input "type of content would make you STOP SCROLLING and pay attention?""
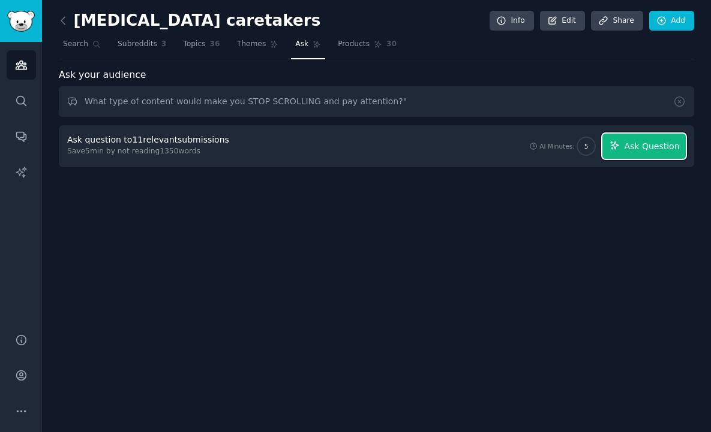
click at [568, 150] on button "Ask Question" at bounding box center [643, 146] width 83 height 25
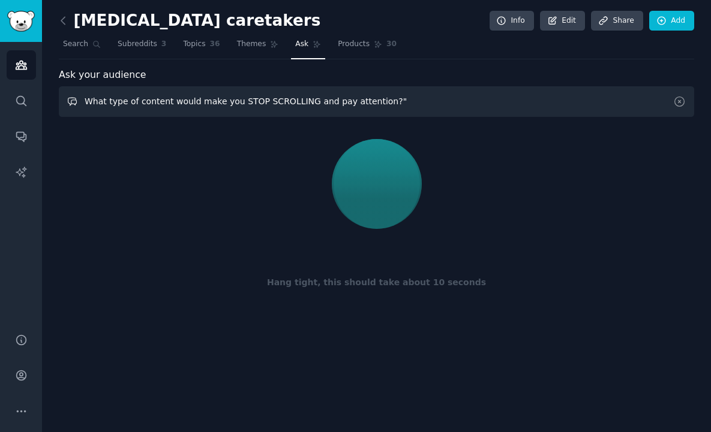
click at [444, 101] on input "What type of content would make you STOP SCROLLING and pay attention?"" at bounding box center [376, 101] width 635 height 31
paste input "makes you immediately distrust [PERSON_NAME] content?"
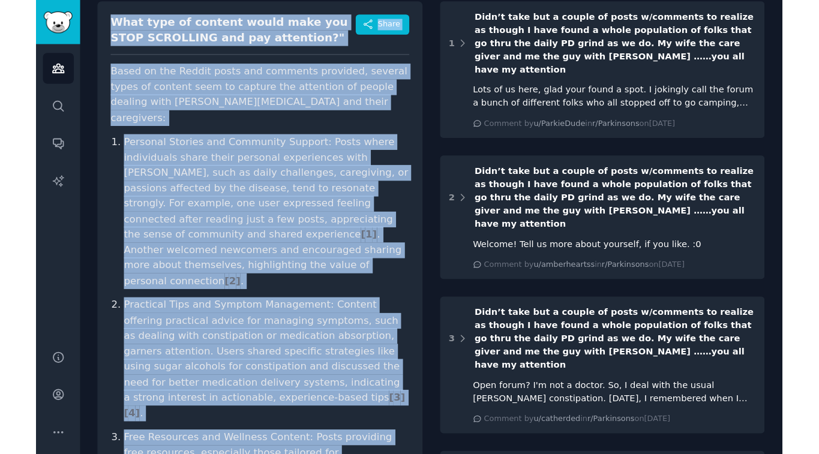
scroll to position [129, 0]
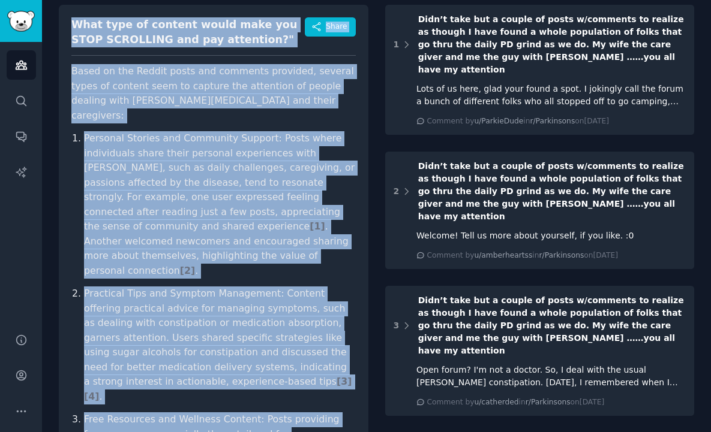
drag, startPoint x: 126, startPoint y: 381, endPoint x: 64, endPoint y: 22, distance: 364.7
click at [64, 22] on div "What type of content would make you STOP SCROLLING and pay attention?" Share Ba…" at bounding box center [214, 304] width 310 height 599
copy div "What type of content would make you STOP SCROLLING and pay attention?" Share Ba…"
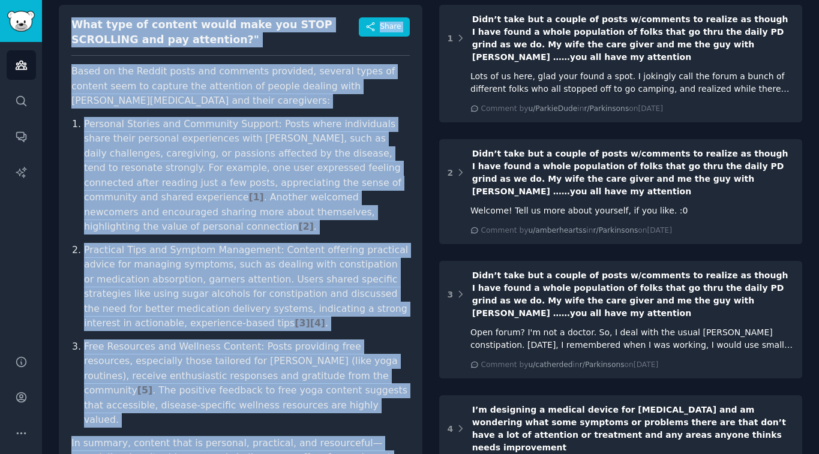
scroll to position [0, 0]
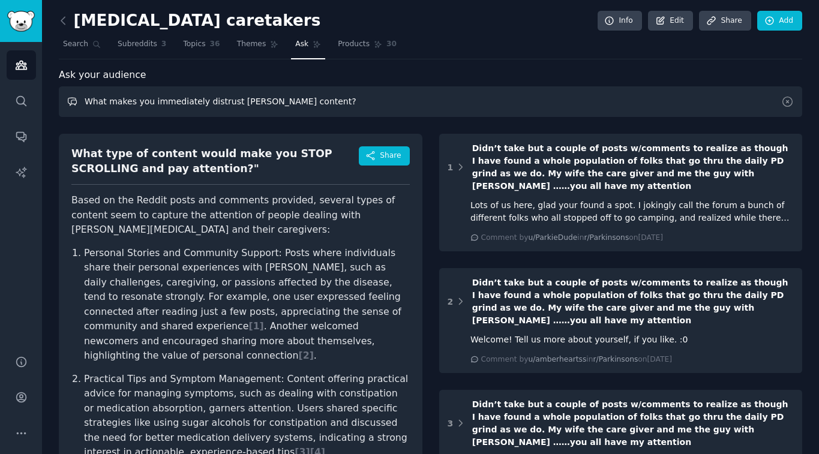
click at [301, 100] on input "What makes you immediately distrust [PERSON_NAME] content?" at bounding box center [430, 101] width 743 height 31
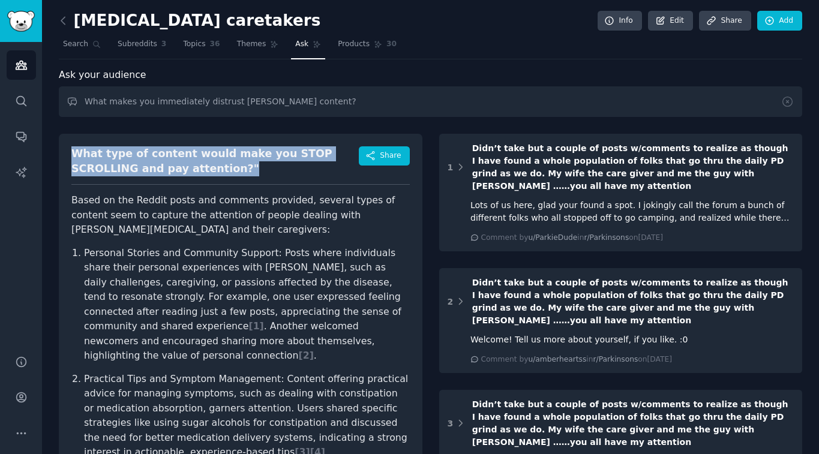
drag, startPoint x: 151, startPoint y: 160, endPoint x: 70, endPoint y: 152, distance: 81.3
click at [71, 152] on div "What type of content would make you STOP SCROLLING and pay attention?"" at bounding box center [214, 160] width 287 height 29
copy div "What type of content would make you STOP SCROLLING and pay attention?""
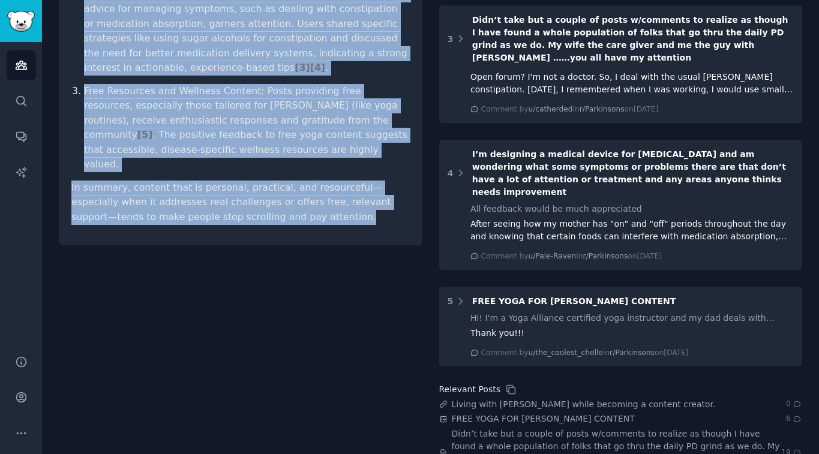
scroll to position [501, 0]
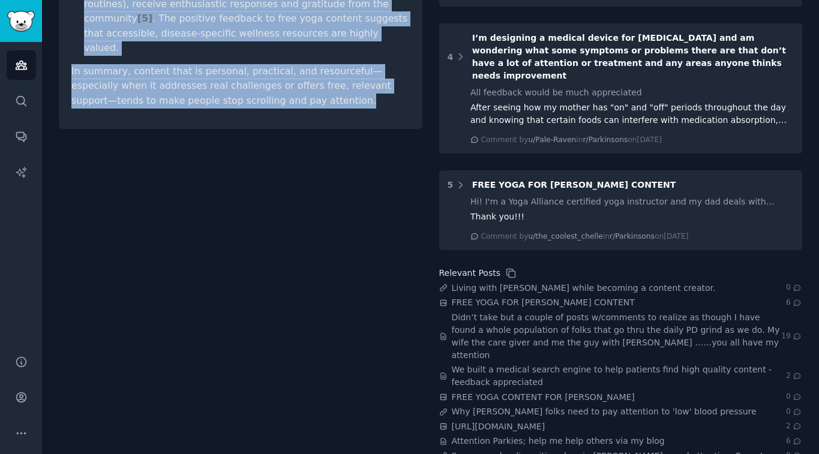
drag, startPoint x: 83, startPoint y: 209, endPoint x: 277, endPoint y: 80, distance: 233.2
copy article "Based on the Reddit posts and comments provided, several types of content seem …"
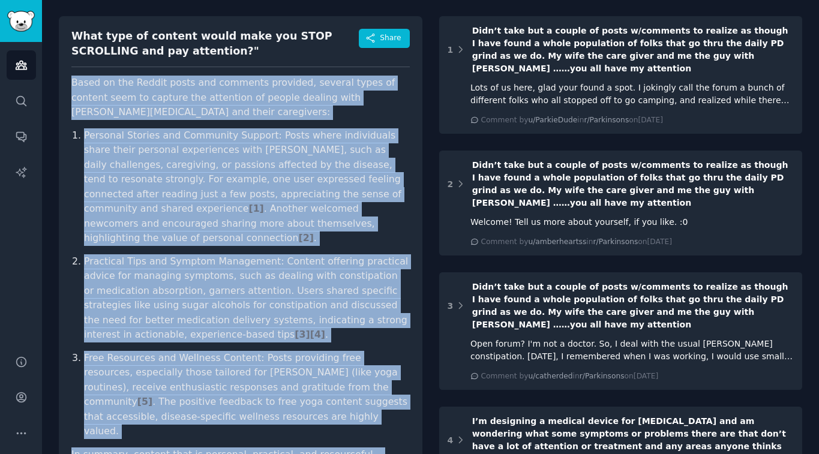
scroll to position [0, 0]
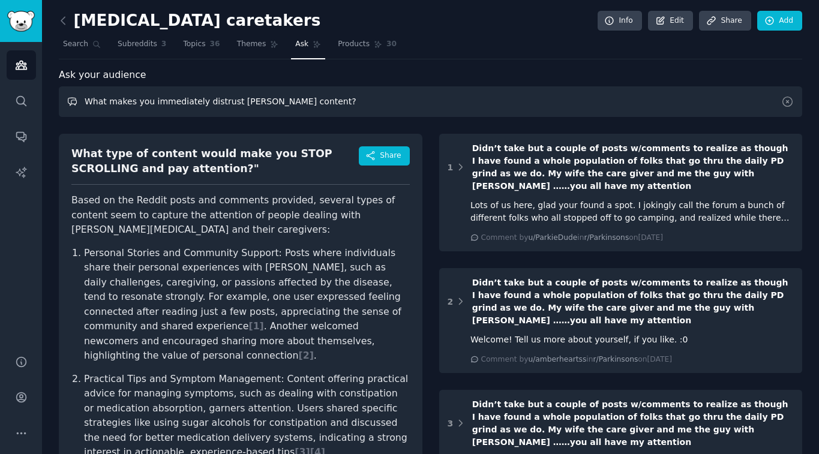
click at [344, 105] on input "What makes you immediately distrust [PERSON_NAME] content?" at bounding box center [430, 101] width 743 height 31
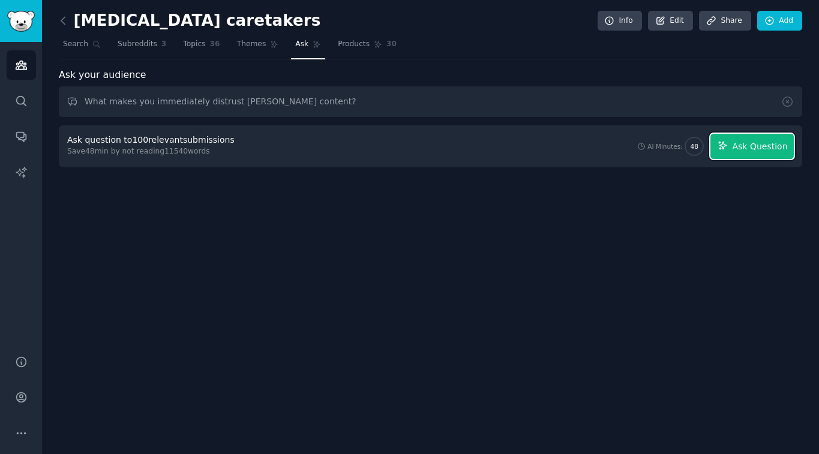
click at [568, 137] on button "Ask Question" at bounding box center [751, 146] width 83 height 25
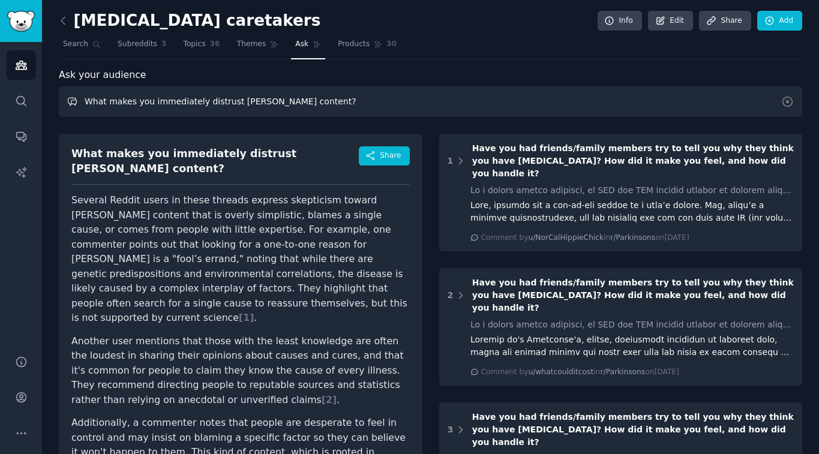
click at [227, 100] on input "What makes you immediately distrust [PERSON_NAME] content?" at bounding box center [430, 101] width 743 height 31
paste input "would you need to see in a 60-second video to immediately download an app"
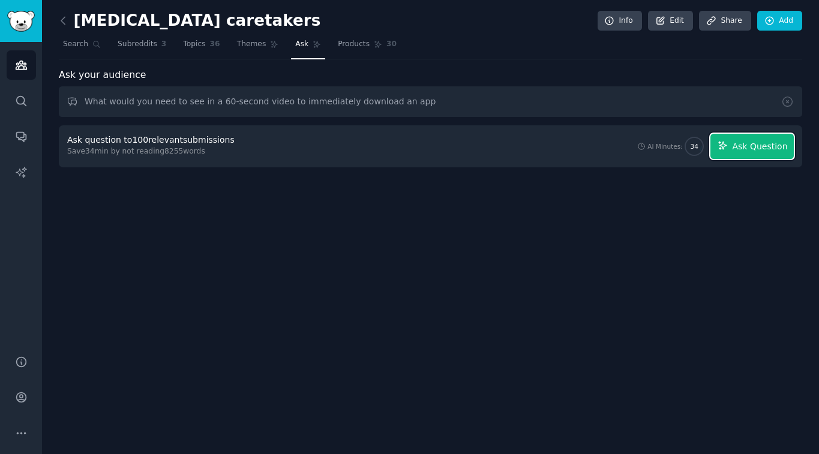
click at [568, 148] on button "Ask Question" at bounding box center [751, 146] width 83 height 25
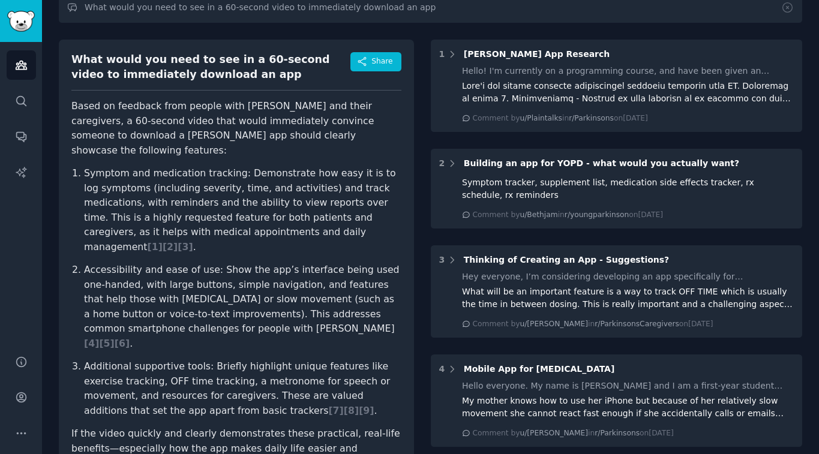
scroll to position [92, 0]
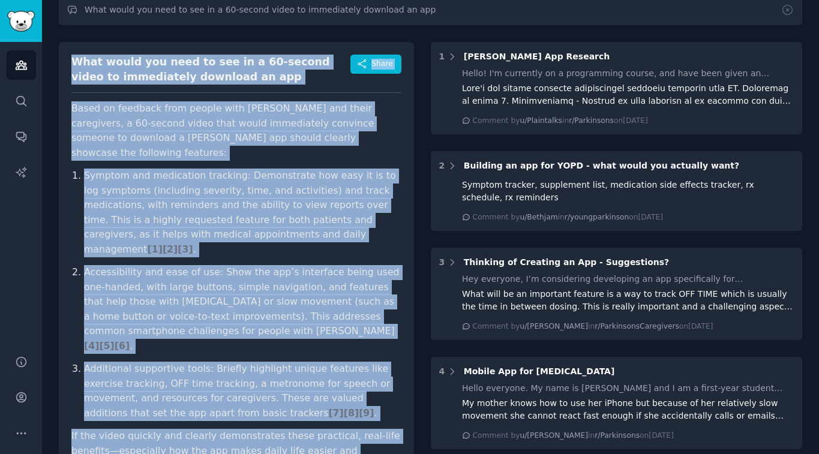
drag, startPoint x: 226, startPoint y: 245, endPoint x: 73, endPoint y: 61, distance: 239.4
click at [73, 61] on div "What would you need to see in a 60-second video to immediately download an app …" at bounding box center [236, 275] width 355 height 467
copy div "Lore ipsum dol sita co adi el s 99-doeius tempo in utlaboreetd magnaali en adm …"
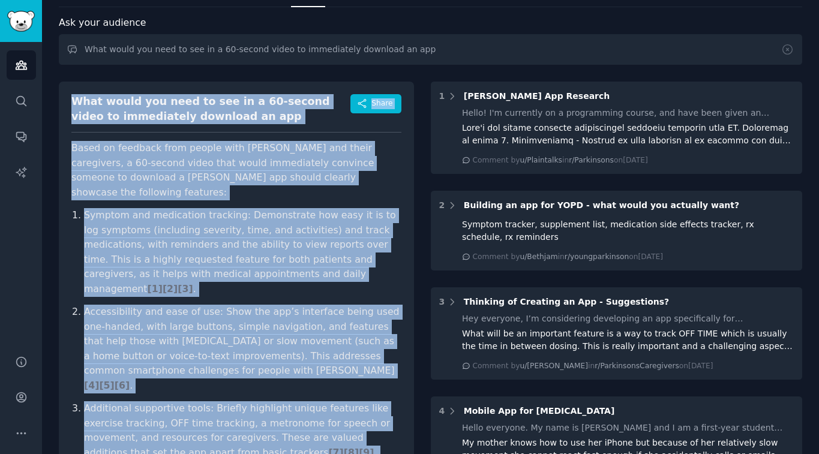
scroll to position [45, 0]
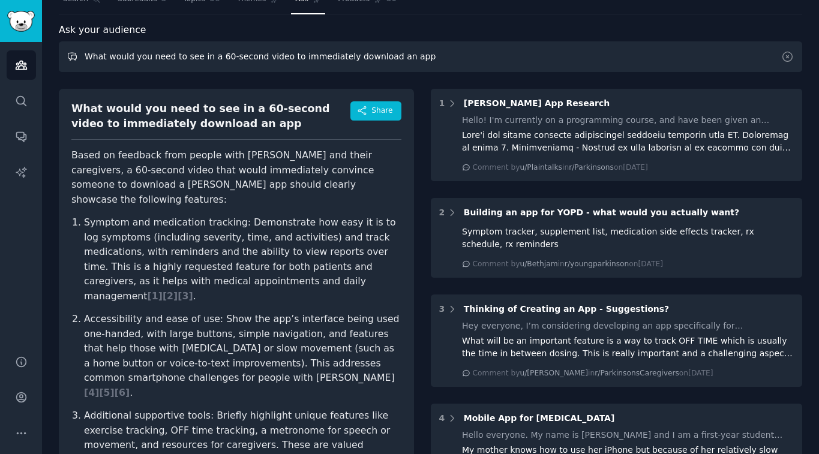
click at [450, 69] on input "What would you need to see in a 60-second video to immediately download an app" at bounding box center [430, 56] width 743 height 31
paste input "want a [PERSON_NAME] coach to help you with FIRST?"
type input "What would you want a [PERSON_NAME] coach to help you with FIRST?"
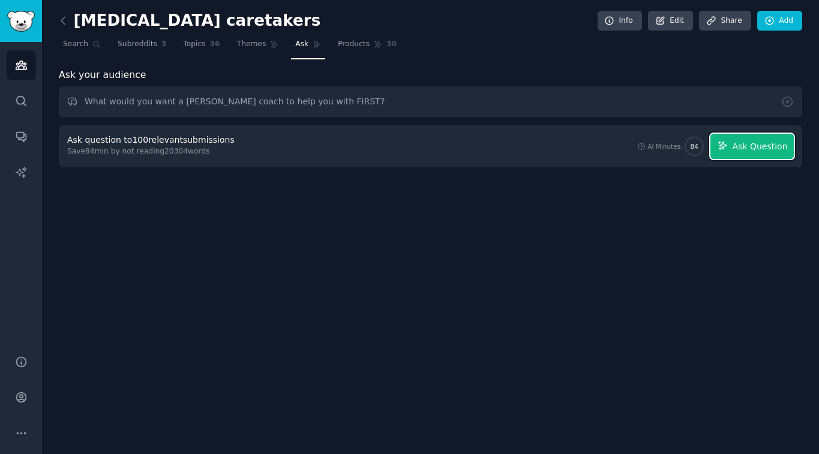
click at [568, 148] on span "Ask Question" at bounding box center [759, 146] width 55 height 13
